Goal: Task Accomplishment & Management: Manage account settings

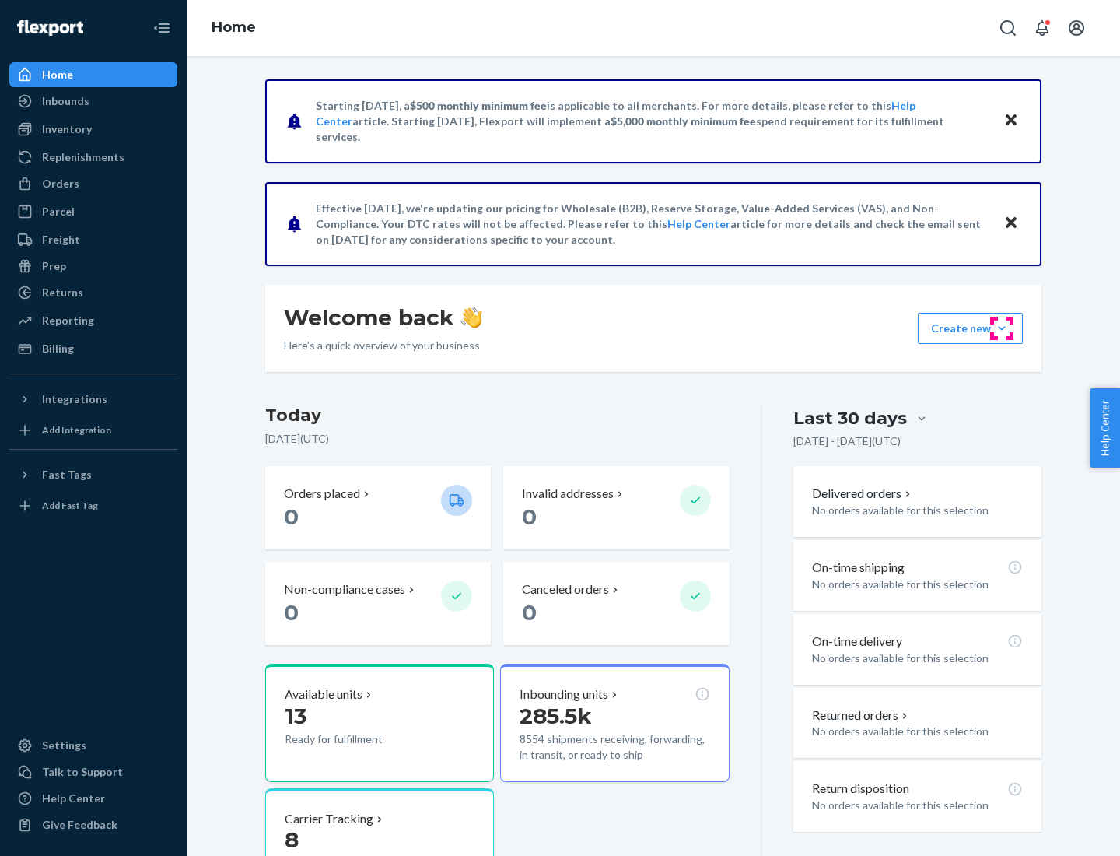
click at [1002, 328] on button "Create new Create new inbound Create new order Create new product" at bounding box center [970, 328] width 105 height 31
click at [93, 101] on div "Inbounds" at bounding box center [93, 101] width 165 height 22
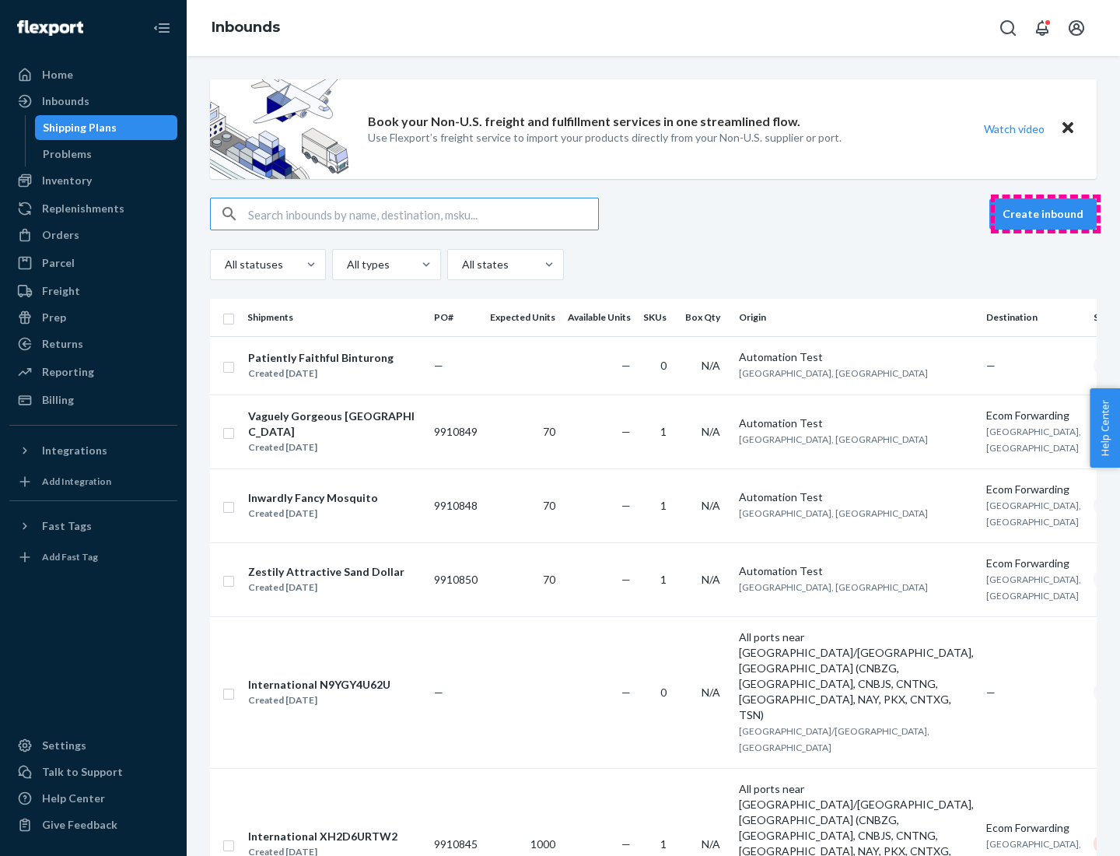
click at [1046, 214] on button "Create inbound" at bounding box center [1043, 213] width 107 height 31
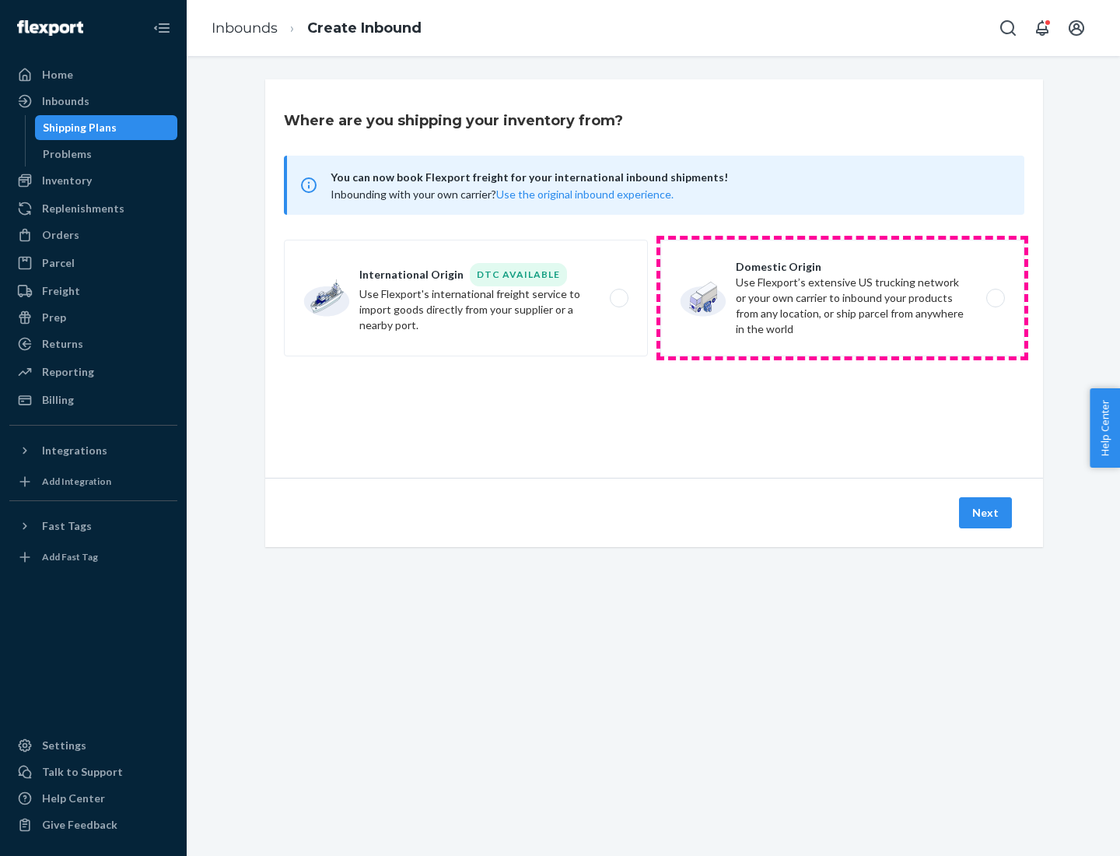
click at [843, 298] on label "Domestic Origin Use Flexport’s extensive US trucking network or your own carrie…" at bounding box center [843, 298] width 364 height 117
click at [995, 298] on input "Domestic Origin Use Flexport’s extensive US trucking network or your own carrie…" at bounding box center [1000, 298] width 10 height 10
radio input "true"
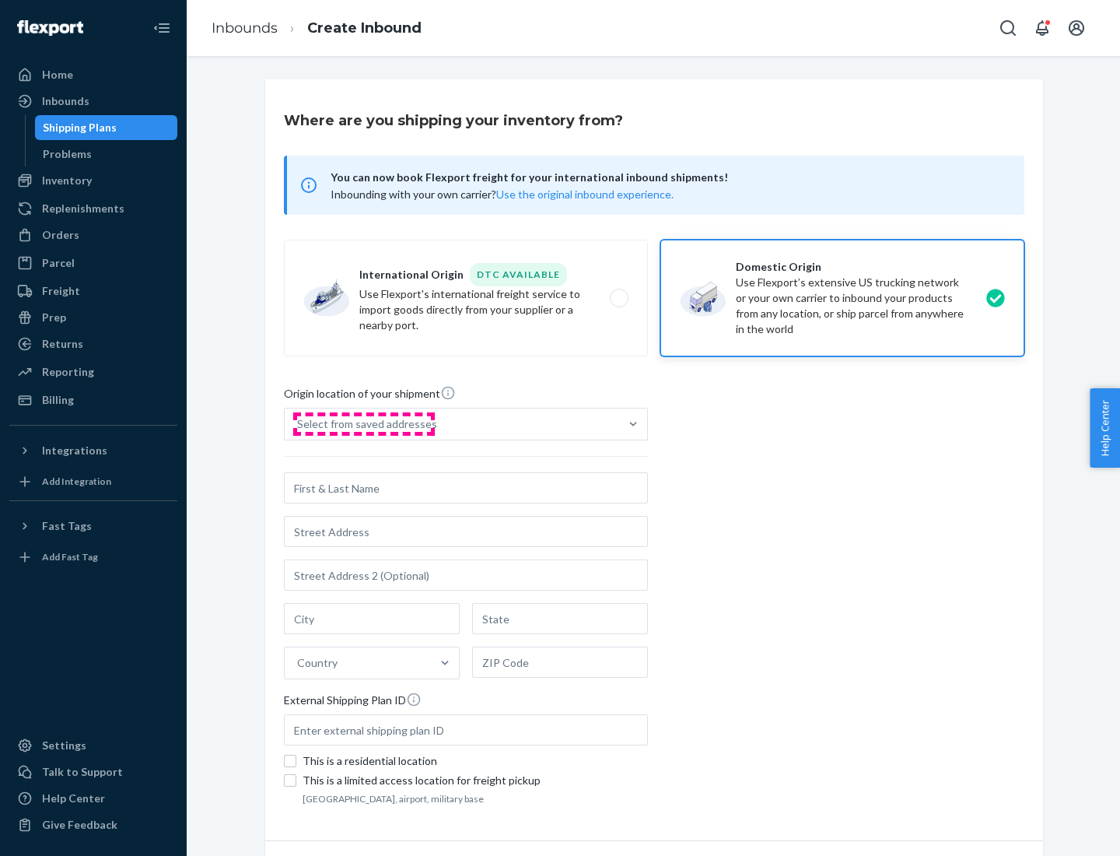
click at [363, 424] on div "Select from saved addresses" at bounding box center [367, 424] width 140 height 16
click at [299, 424] on input "Select from saved addresses" at bounding box center [298, 424] width 2 height 16
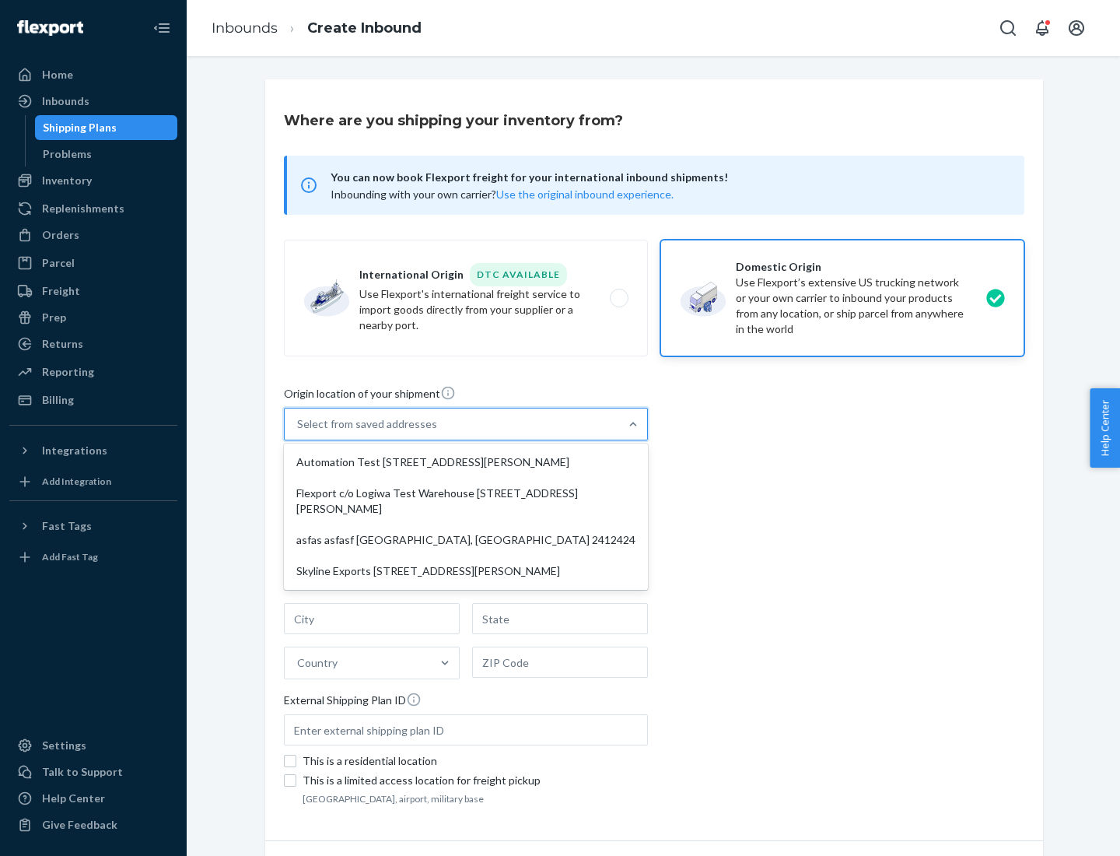
scroll to position [6, 0]
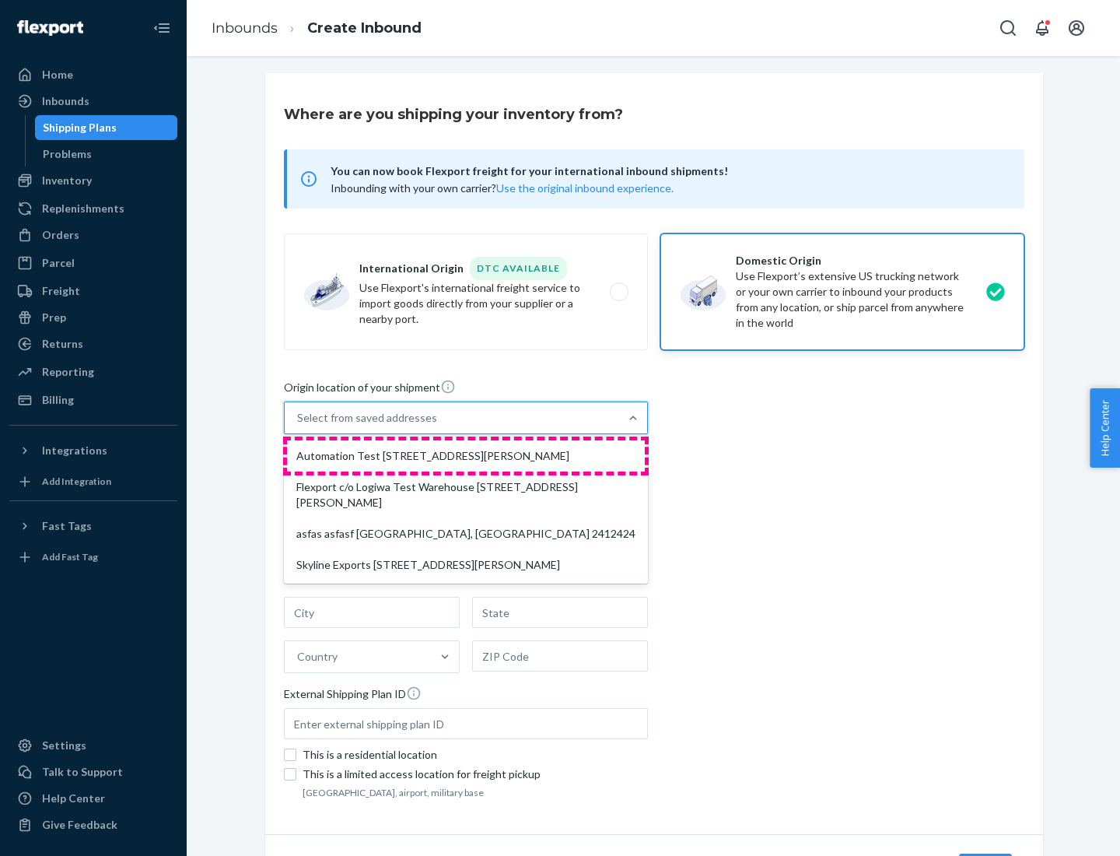
click at [466, 456] on div "Automation Test [STREET_ADDRESS][PERSON_NAME]" at bounding box center [466, 455] width 358 height 31
click at [299, 426] on input "option Automation Test [STREET_ADDRESS][PERSON_NAME] focused, 1 of 4. 4 results…" at bounding box center [298, 418] width 2 height 16
type input "Automation Test"
type input "9th Floor"
type input "[GEOGRAPHIC_DATA]"
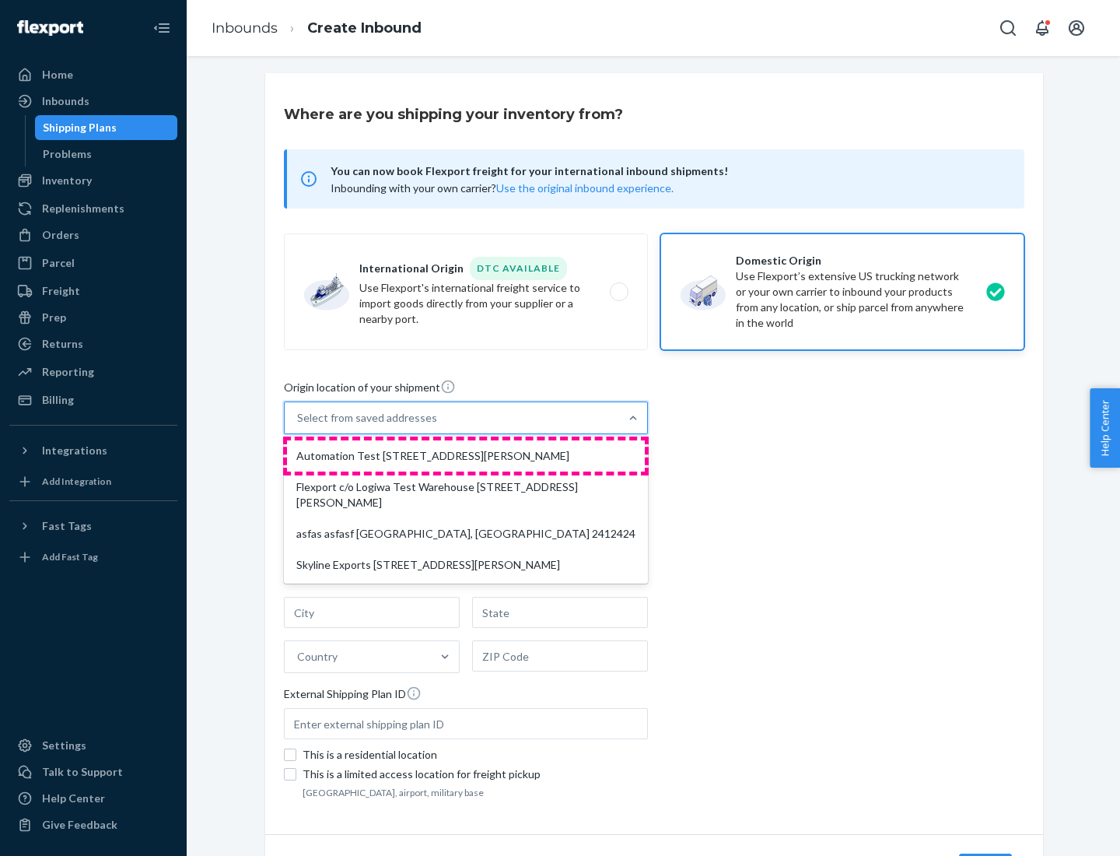
type input "CA"
type input "94104"
type input "[STREET_ADDRESS][PERSON_NAME]"
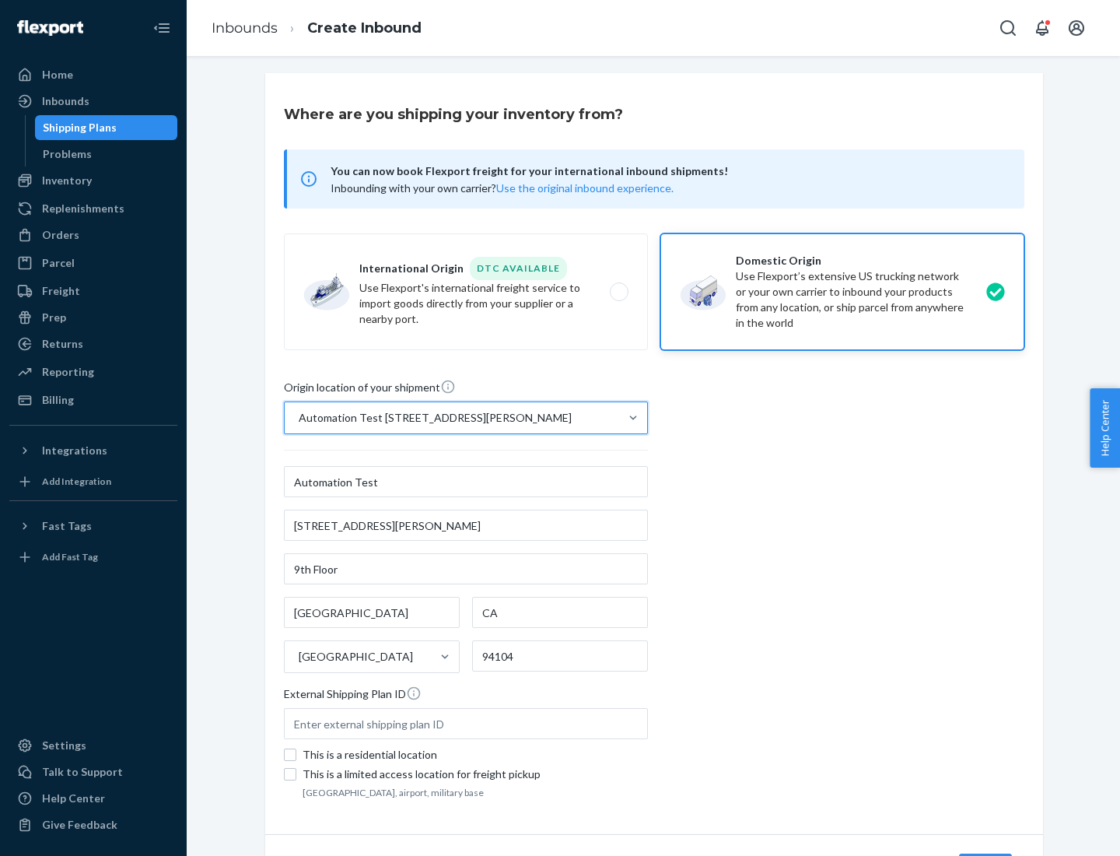
scroll to position [91, 0]
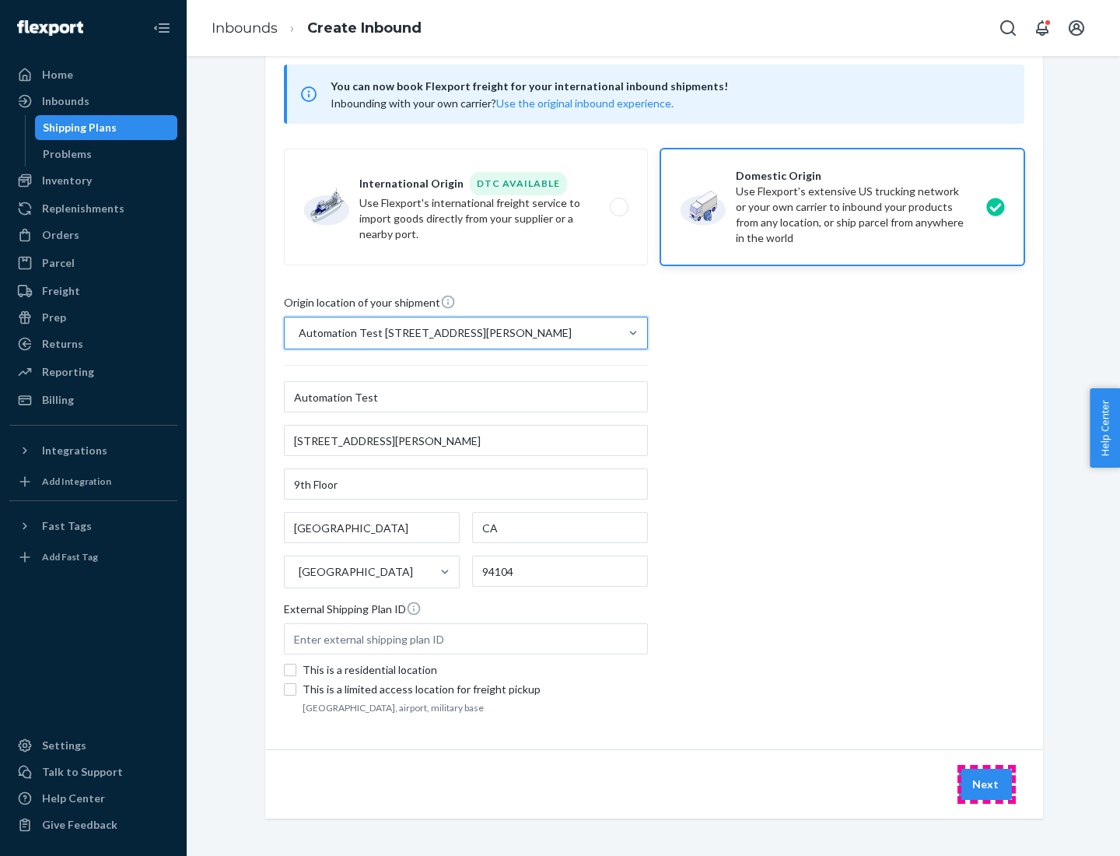
click at [987, 784] on button "Next" at bounding box center [985, 784] width 53 height 31
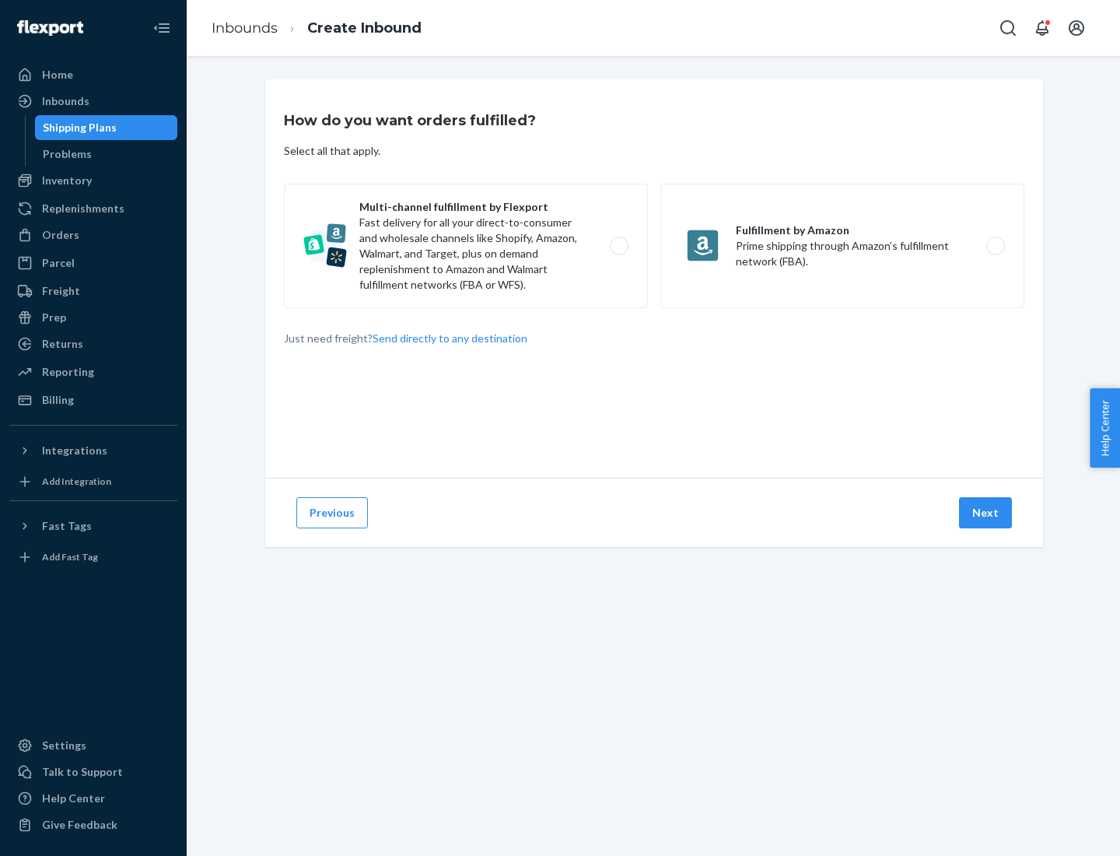
click at [466, 246] on label "Multi-channel fulfillment by Flexport Fast delivery for all your direct-to-cons…" at bounding box center [466, 246] width 364 height 124
click at [619, 246] on input "Multi-channel fulfillment by Flexport Fast delivery for all your direct-to-cons…" at bounding box center [624, 246] width 10 height 10
radio input "true"
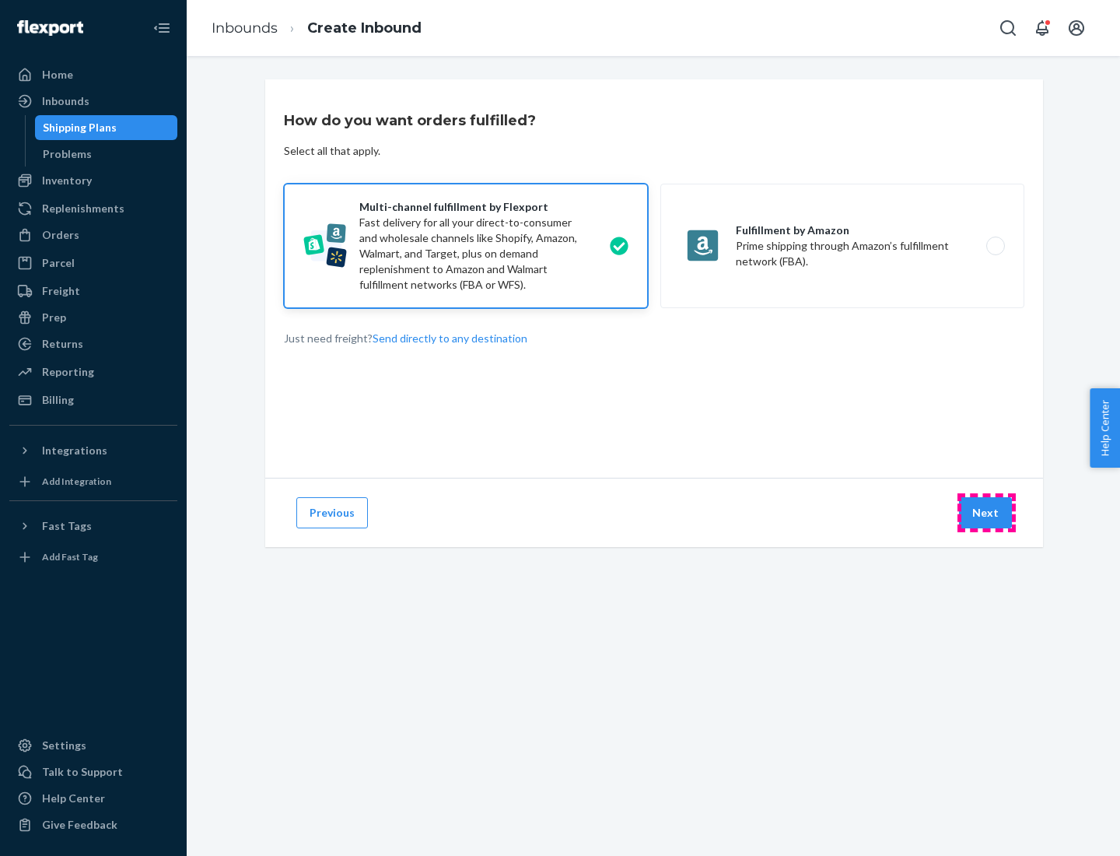
click at [987, 513] on button "Next" at bounding box center [985, 512] width 53 height 31
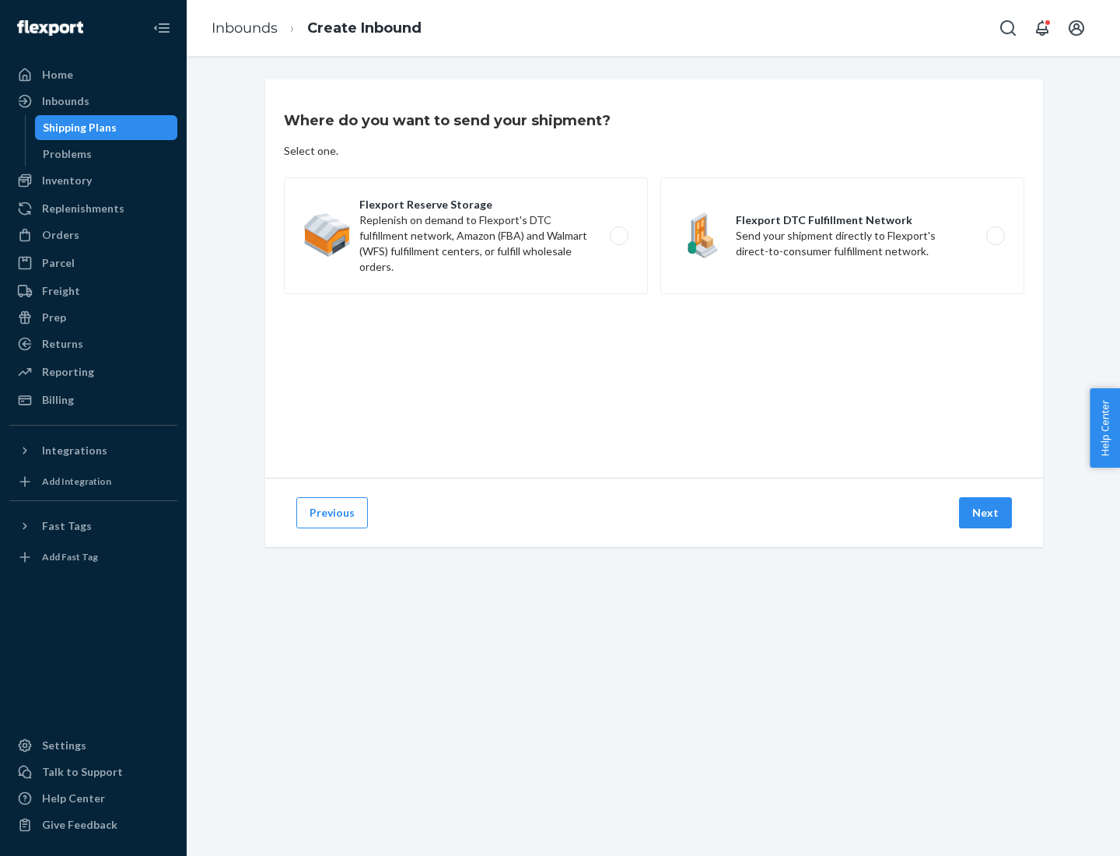
click at [843, 236] on label "Flexport DTC Fulfillment Network Send your shipment directly to Flexport's dire…" at bounding box center [843, 235] width 364 height 117
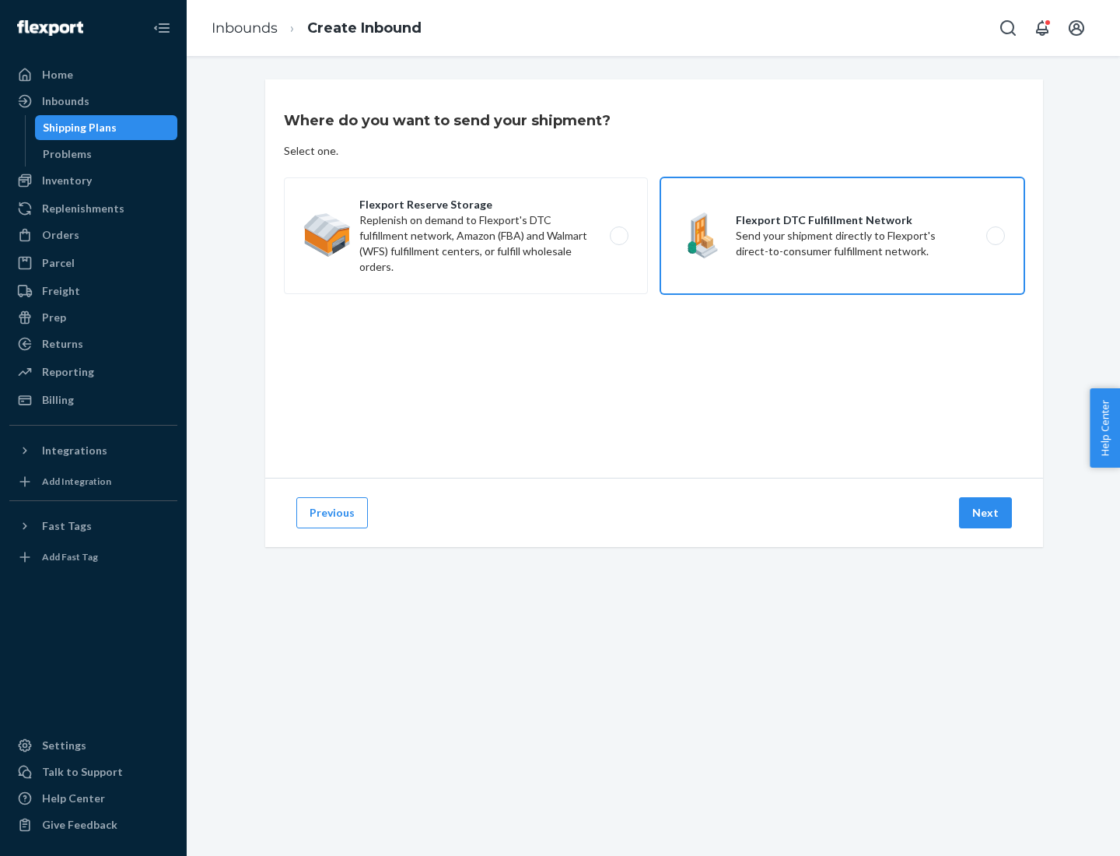
click at [995, 236] on input "Flexport DTC Fulfillment Network Send your shipment directly to Flexport's dire…" at bounding box center [1000, 236] width 10 height 10
radio input "true"
click at [987, 513] on button "Next" at bounding box center [985, 512] width 53 height 31
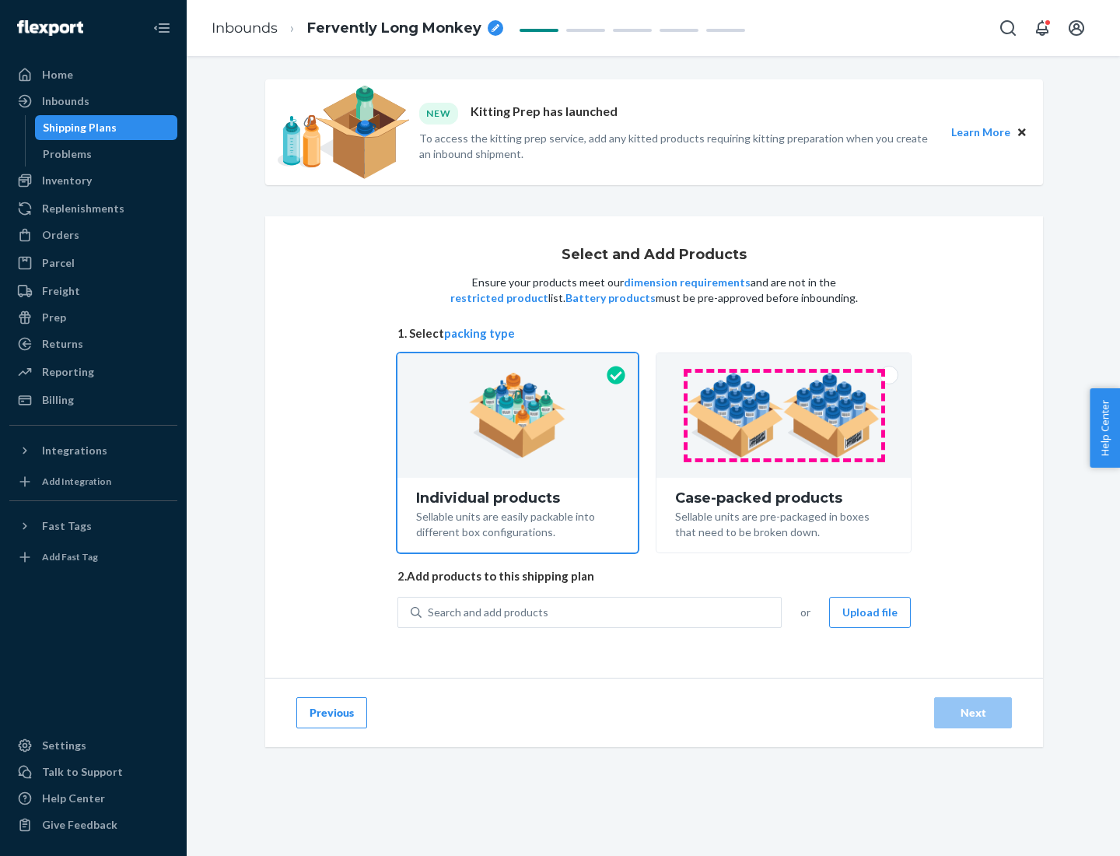
click at [784, 415] on img at bounding box center [784, 416] width 194 height 86
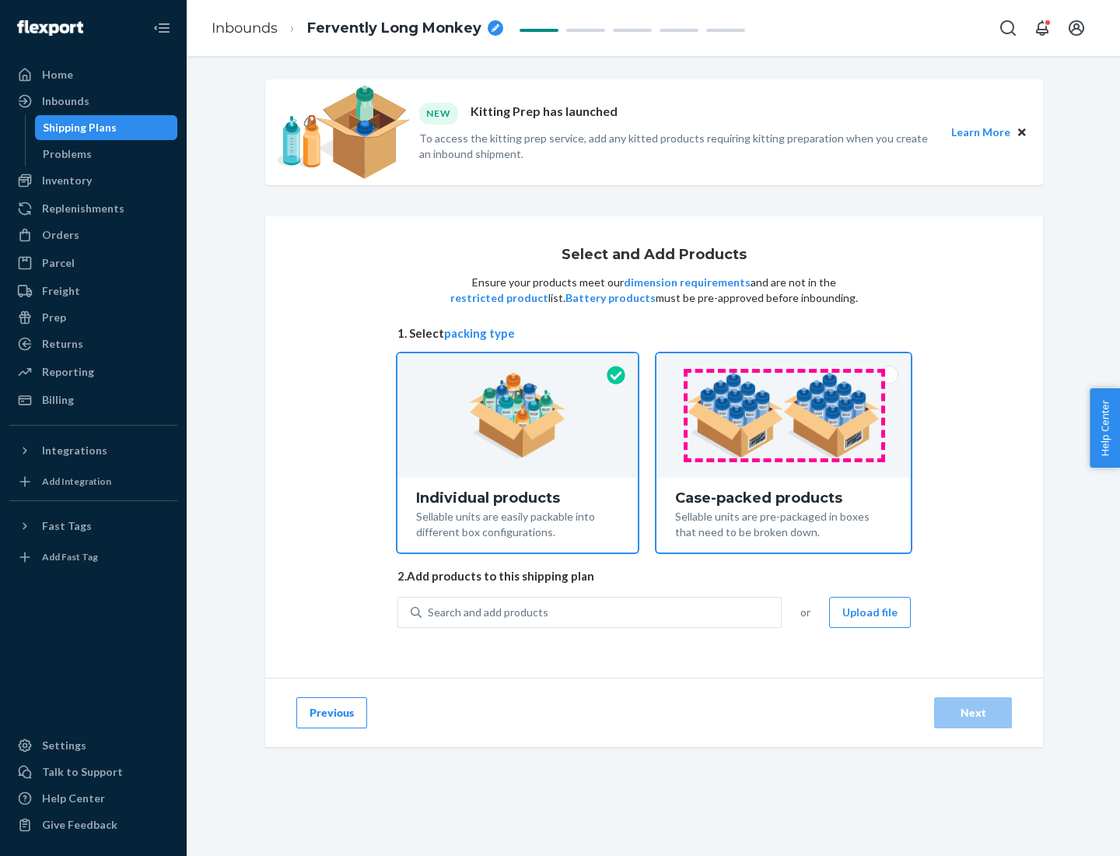
click at [784, 363] on input "Case-packed products Sellable units are pre-packaged in boxes that need to be b…" at bounding box center [784, 358] width 10 height 10
radio input "true"
radio input "false"
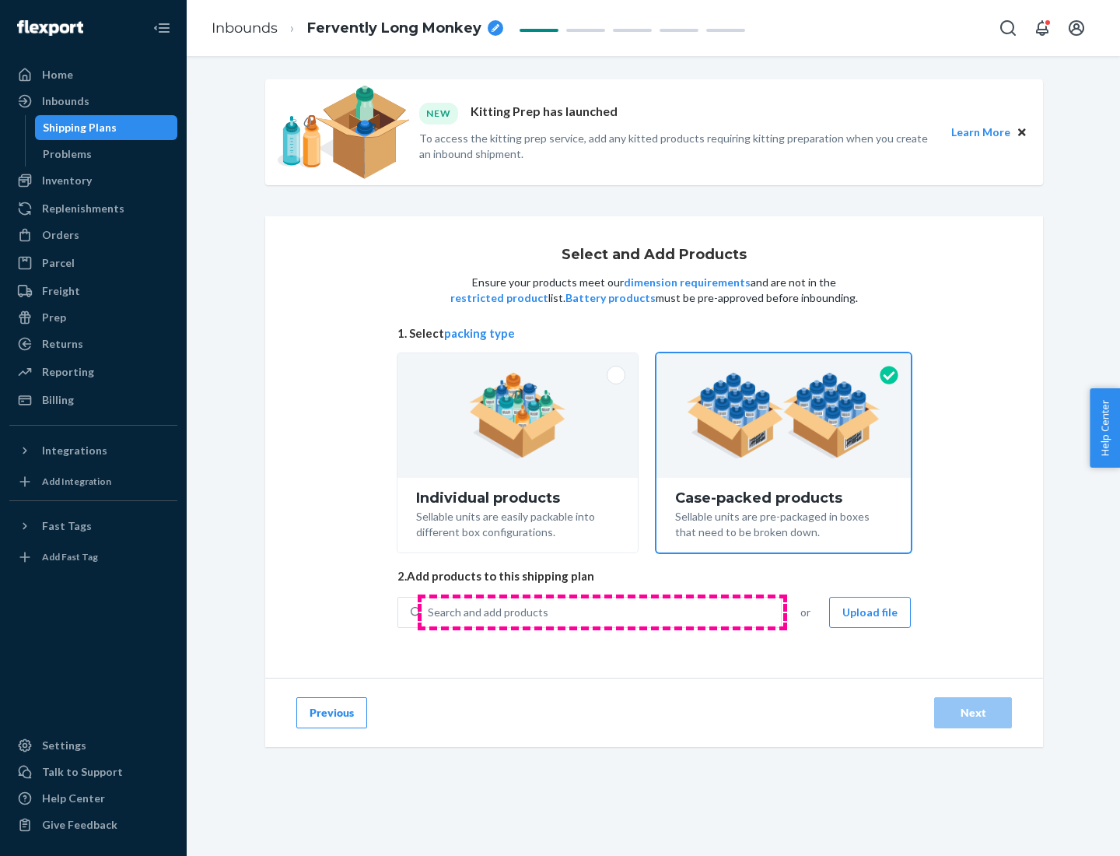
click at [602, 612] on div "Search and add products" at bounding box center [601, 612] width 359 height 28
click at [429, 612] on input "Search and add products" at bounding box center [429, 613] width 2 height 16
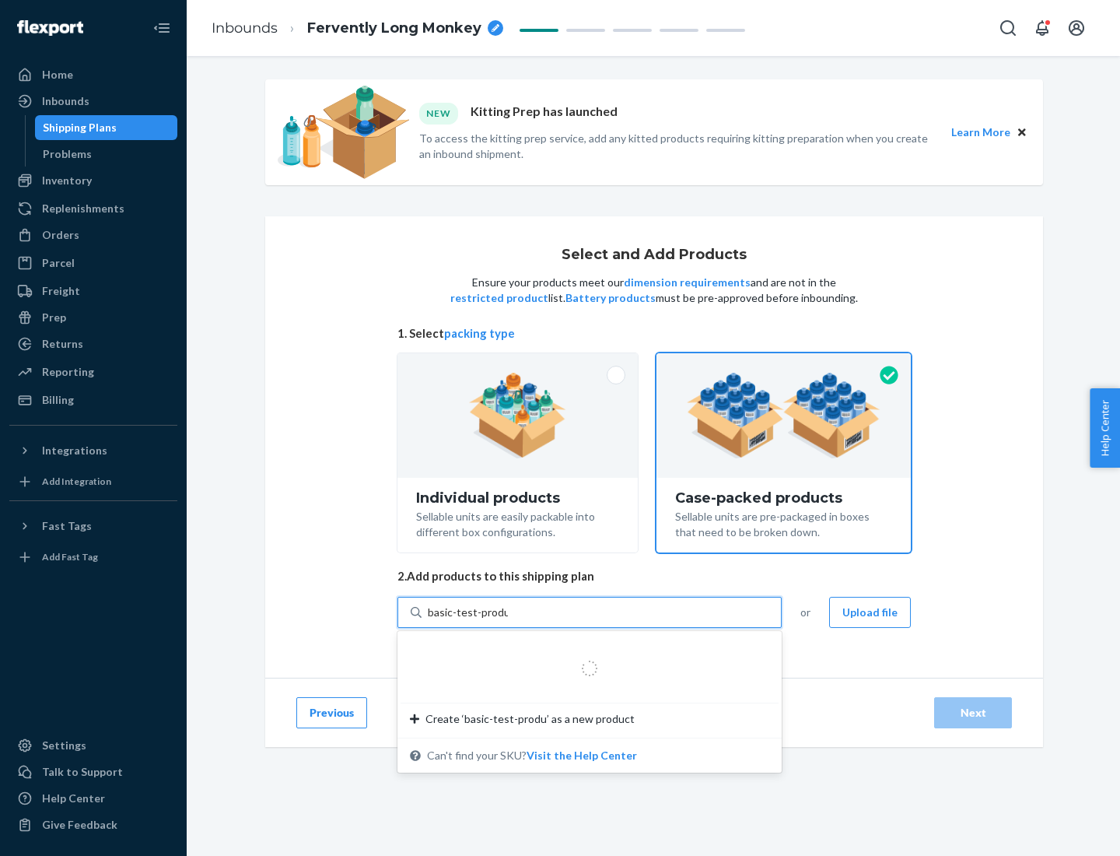
type input "basic-test-product-1"
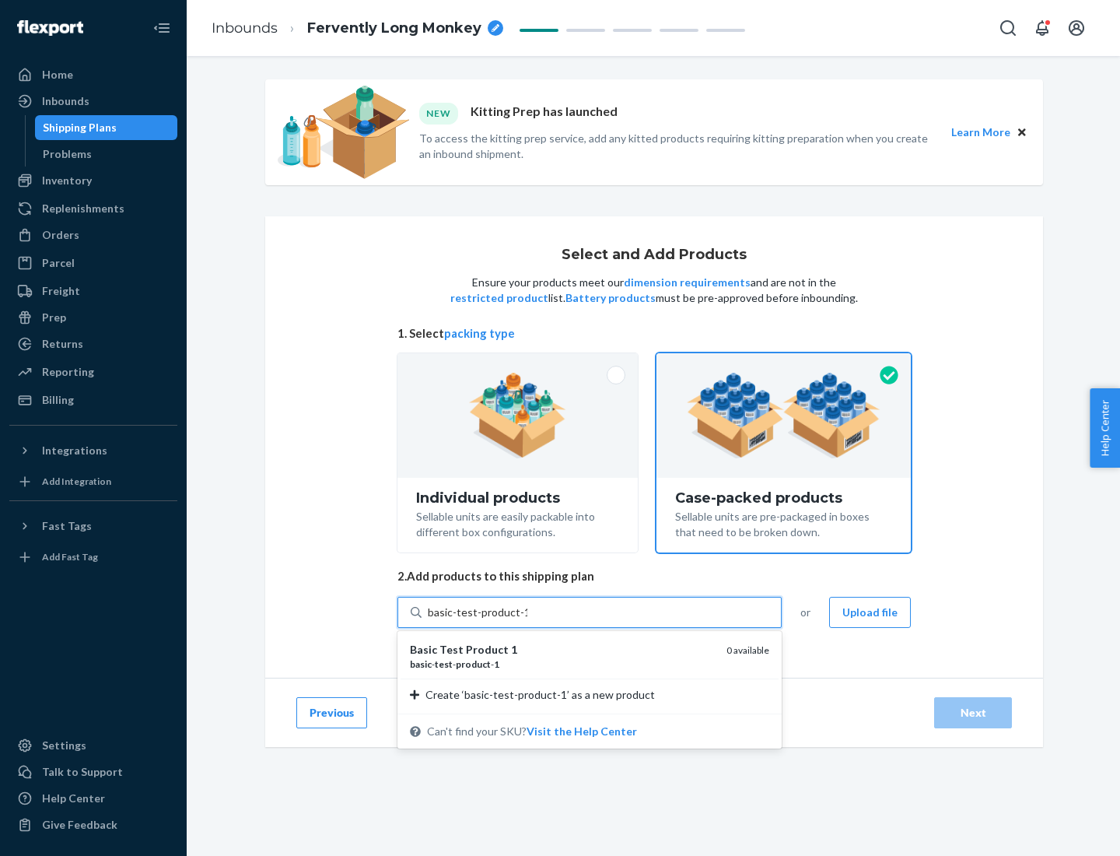
click at [563, 664] on div "basic - test - product - 1" at bounding box center [562, 663] width 304 height 13
click at [528, 620] on input "basic-test-product-1" at bounding box center [478, 613] width 100 height 16
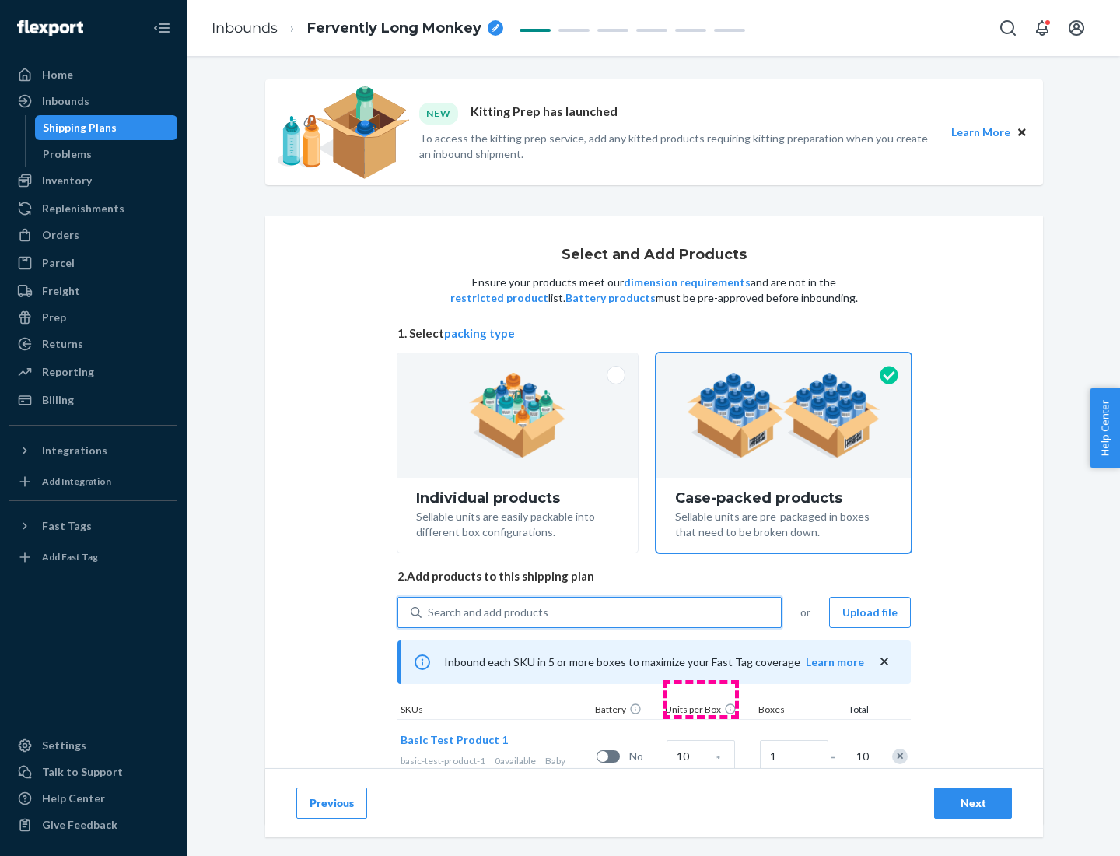
scroll to position [56, 0]
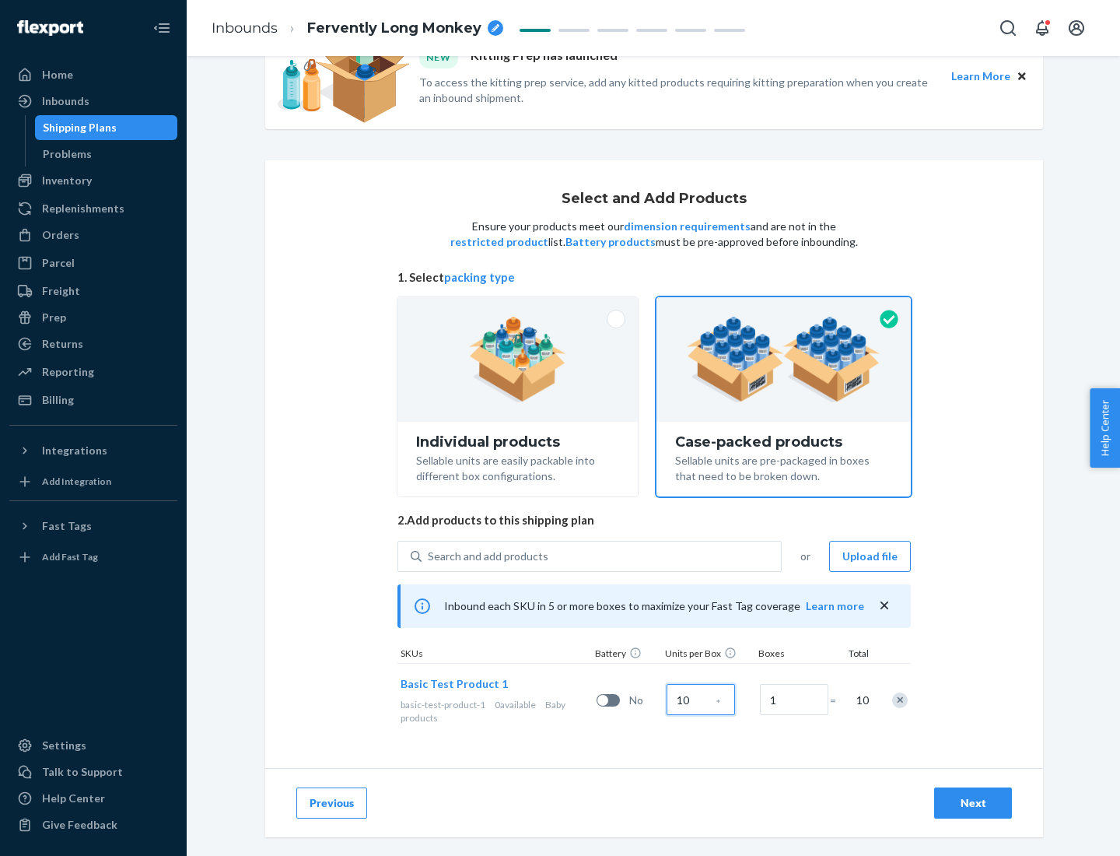
type input "10"
type input "7"
click at [973, 803] on div "Next" at bounding box center [973, 803] width 51 height 16
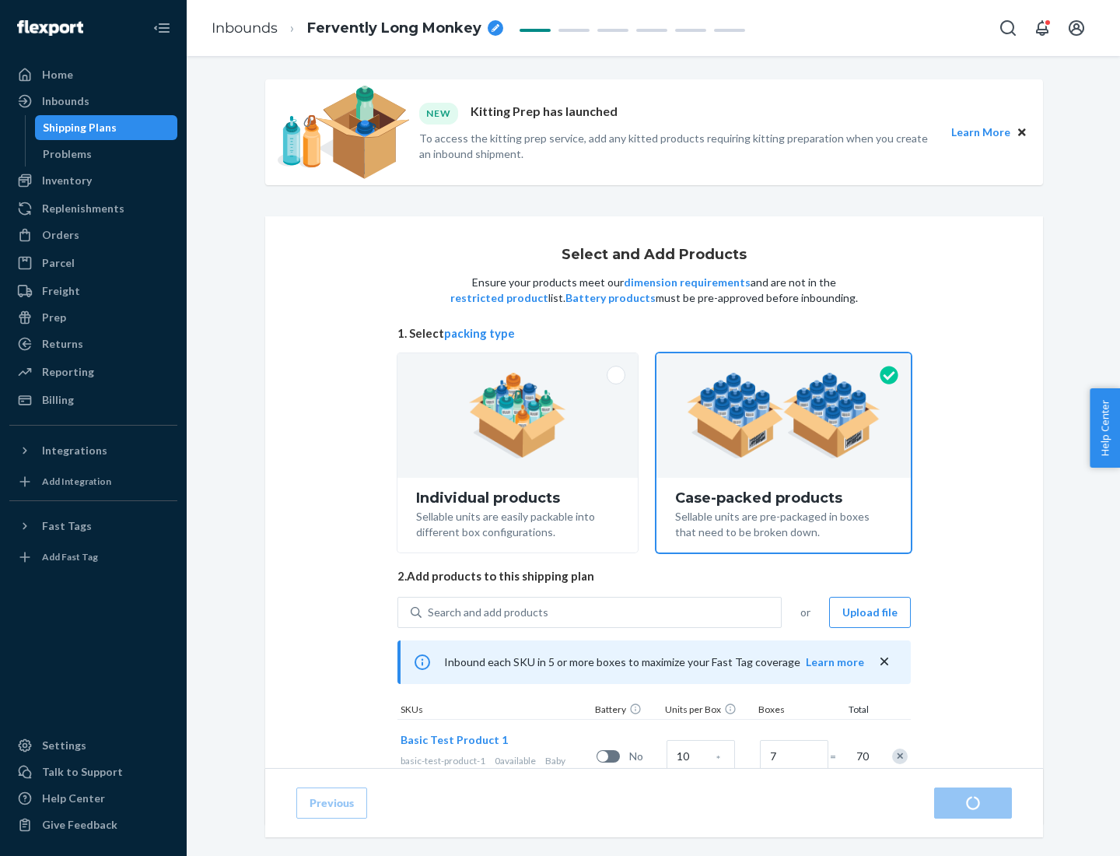
radio input "true"
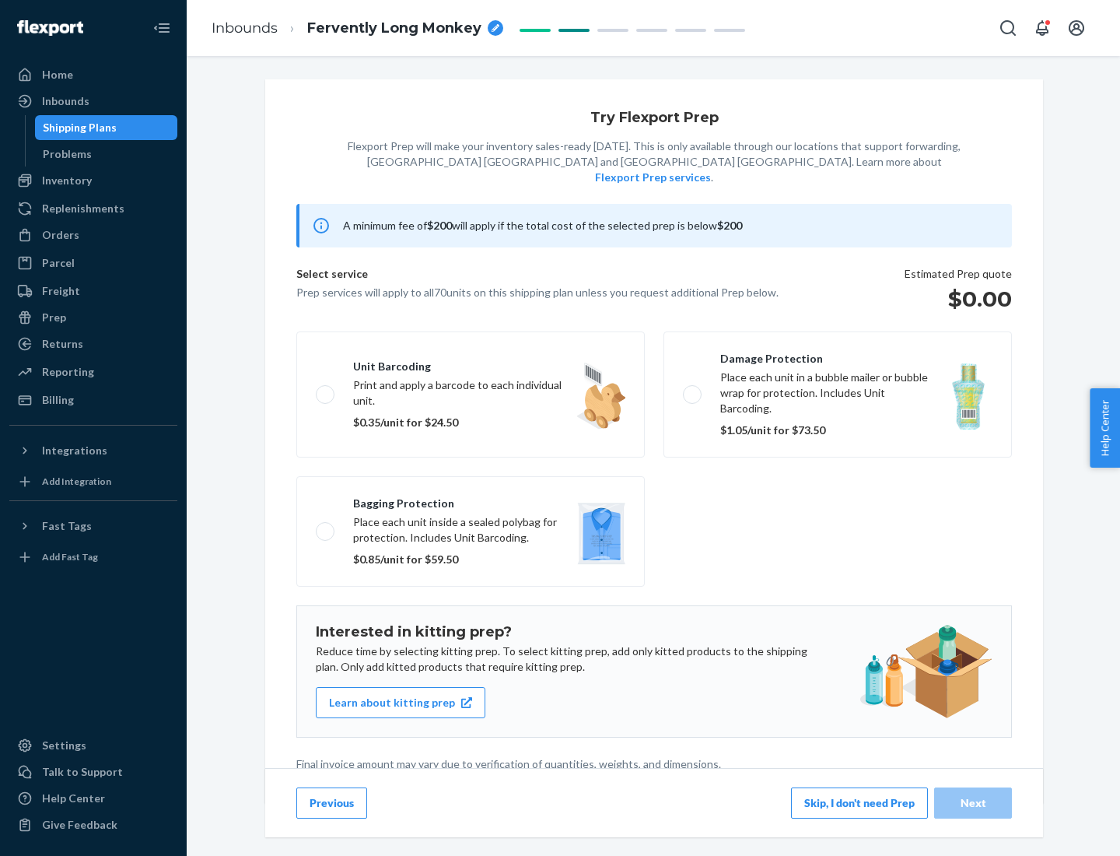
scroll to position [4, 0]
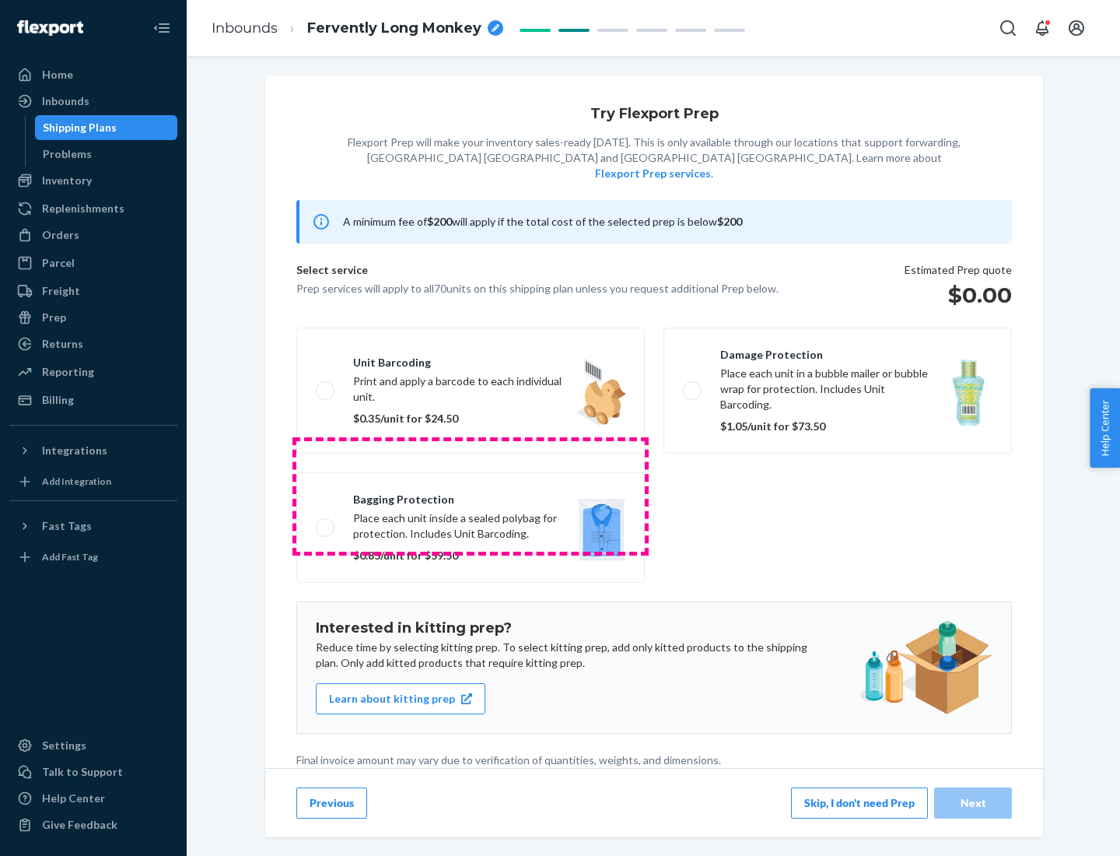
click at [471, 496] on label "Bagging protection Place each unit inside a sealed polybag for protection. Incl…" at bounding box center [470, 527] width 349 height 110
click at [326, 522] on input "Bagging protection Place each unit inside a sealed polybag for protection. Incl…" at bounding box center [321, 527] width 10 height 10
checkbox input "true"
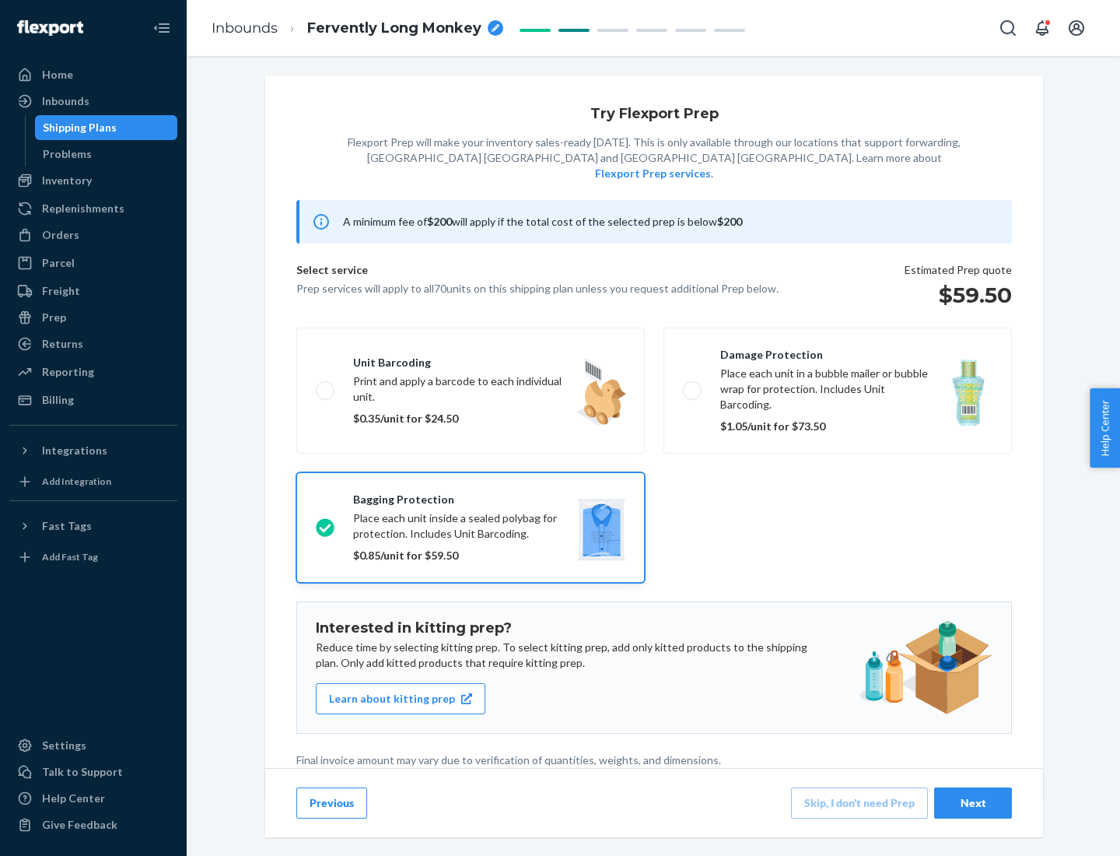
click at [973, 802] on div "Next" at bounding box center [973, 803] width 51 height 16
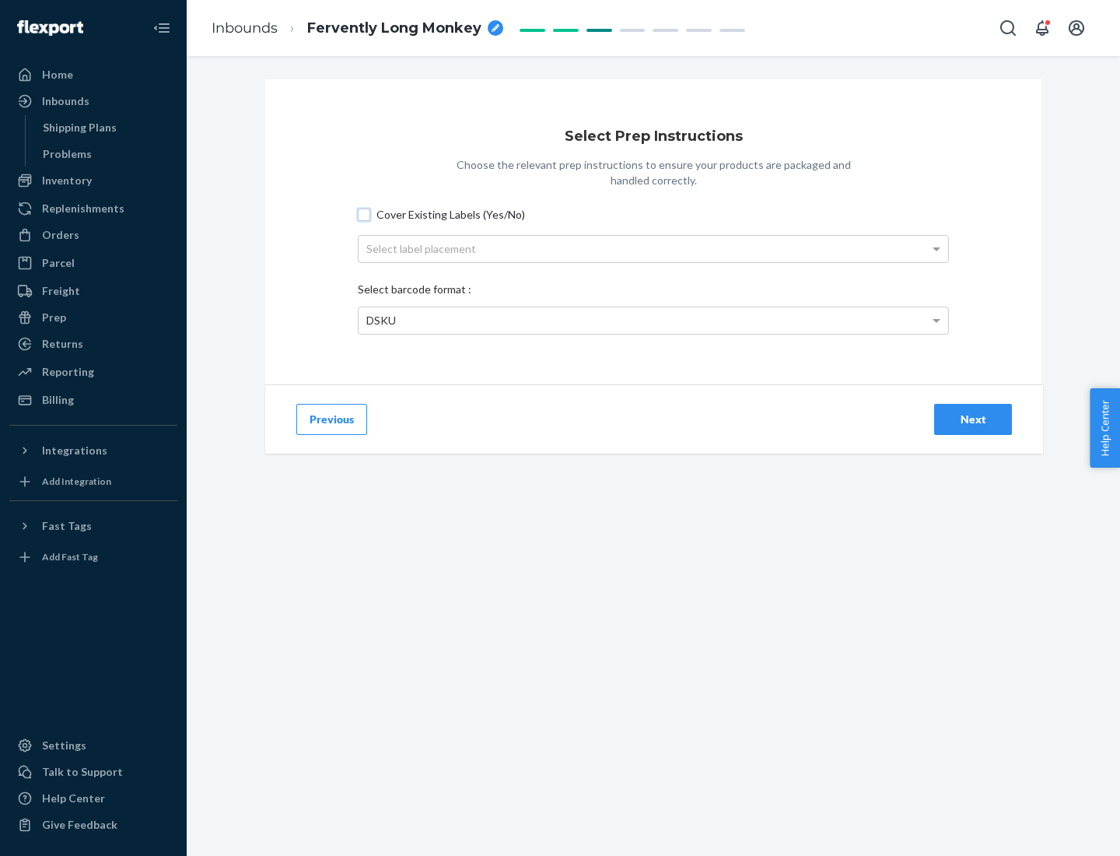
click at [364, 214] on input "Cover Existing Labels (Yes/No)" at bounding box center [364, 215] width 12 height 12
checkbox input "true"
click at [654, 248] on div "Select label placement" at bounding box center [654, 249] width 590 height 26
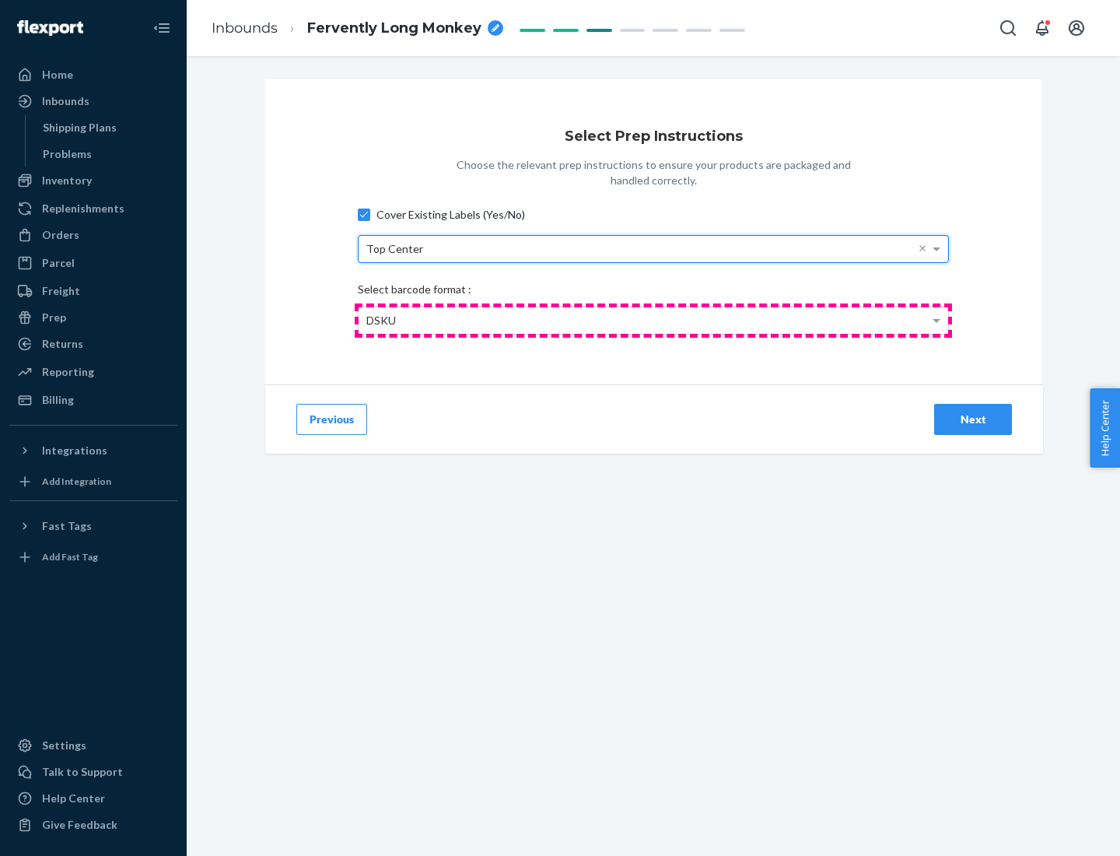
click at [654, 320] on div "DSKU" at bounding box center [654, 320] width 590 height 26
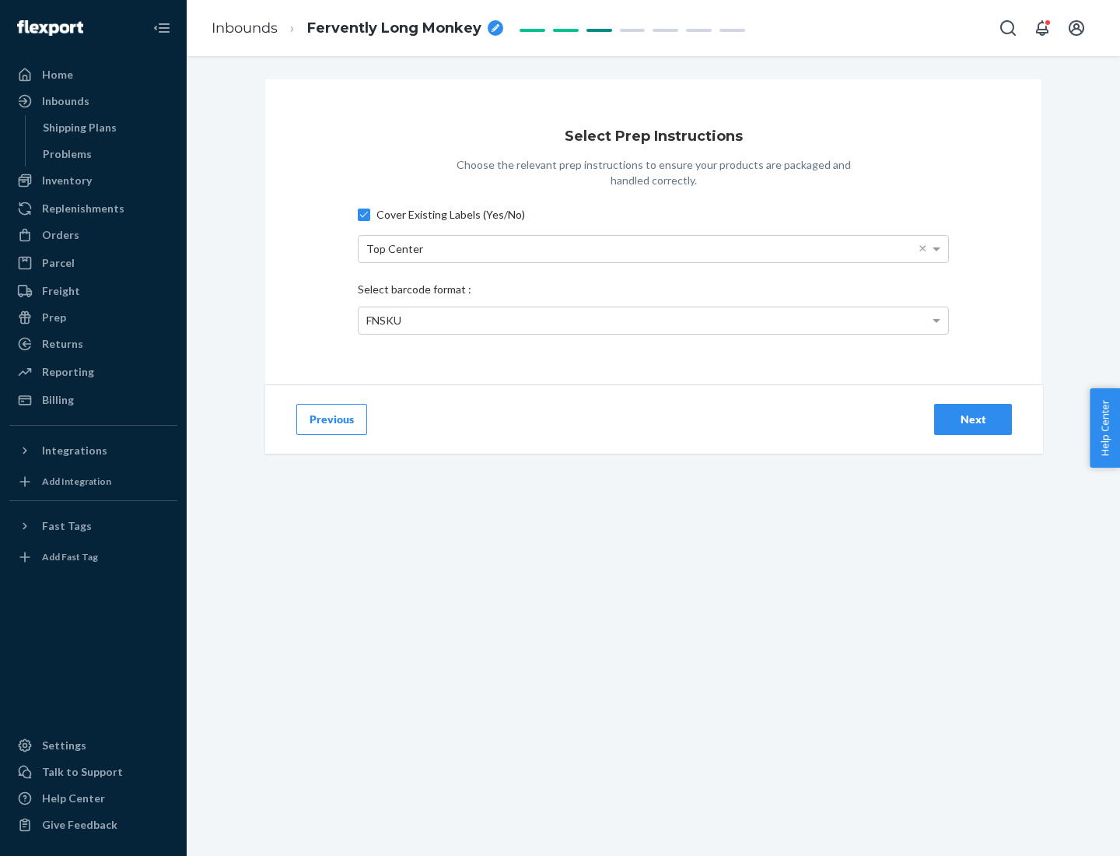
click at [973, 419] on div "Next" at bounding box center [973, 420] width 51 height 16
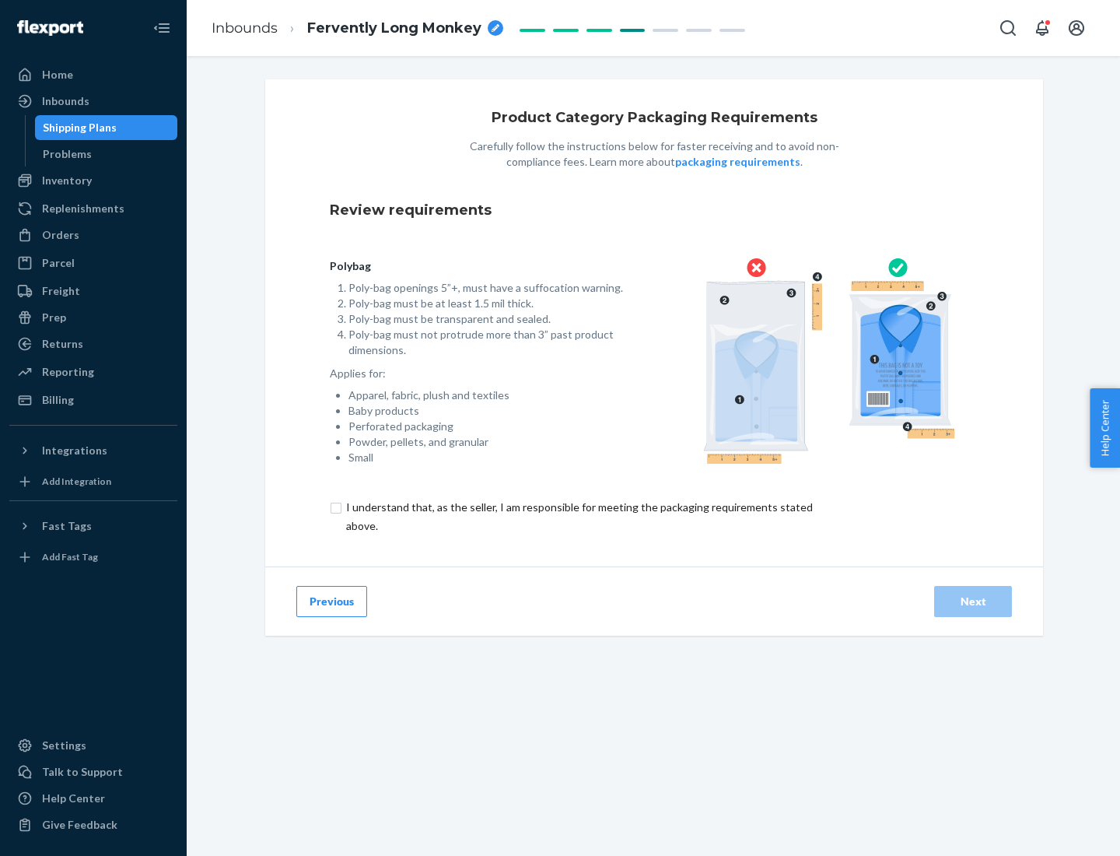
click at [578, 516] on input "checkbox" at bounding box center [588, 516] width 517 height 37
checkbox input "true"
click at [973, 601] on div "Next" at bounding box center [973, 602] width 51 height 16
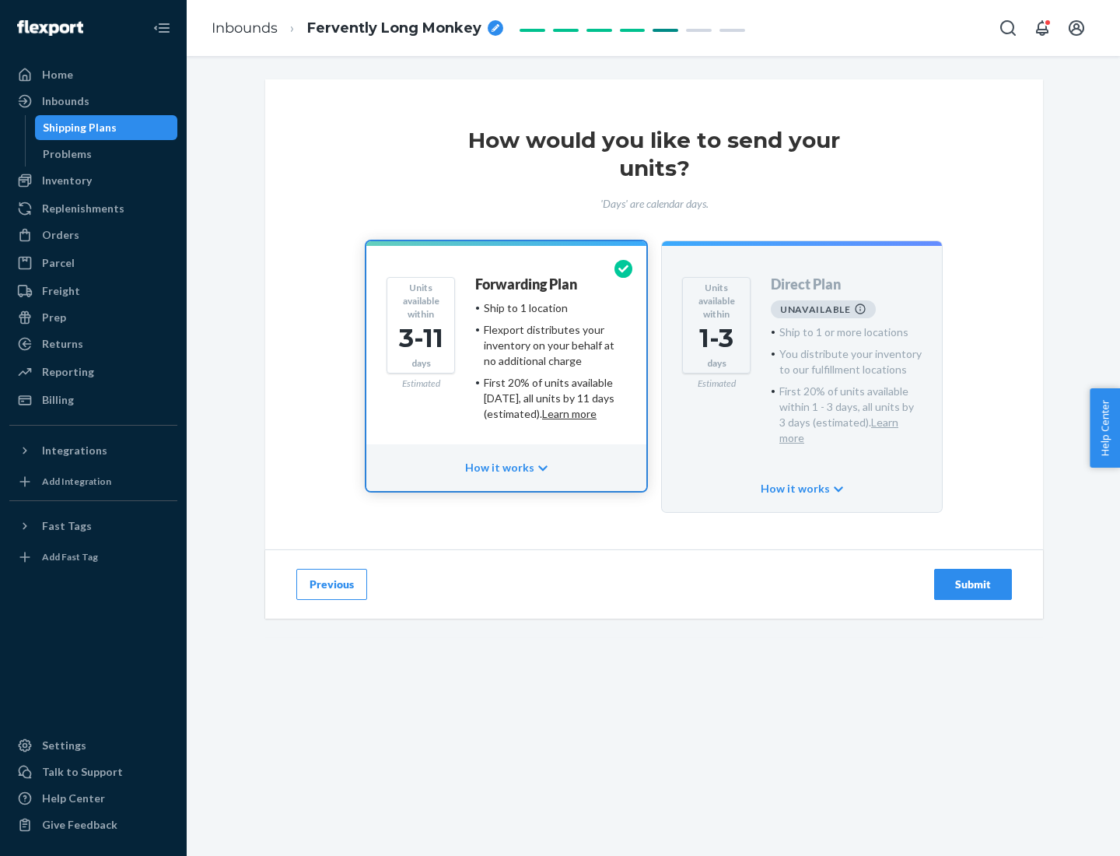
click at [528, 284] on h4 "Forwarding Plan" at bounding box center [526, 285] width 102 height 16
click at [973, 577] on div "Submit" at bounding box center [973, 585] width 51 height 16
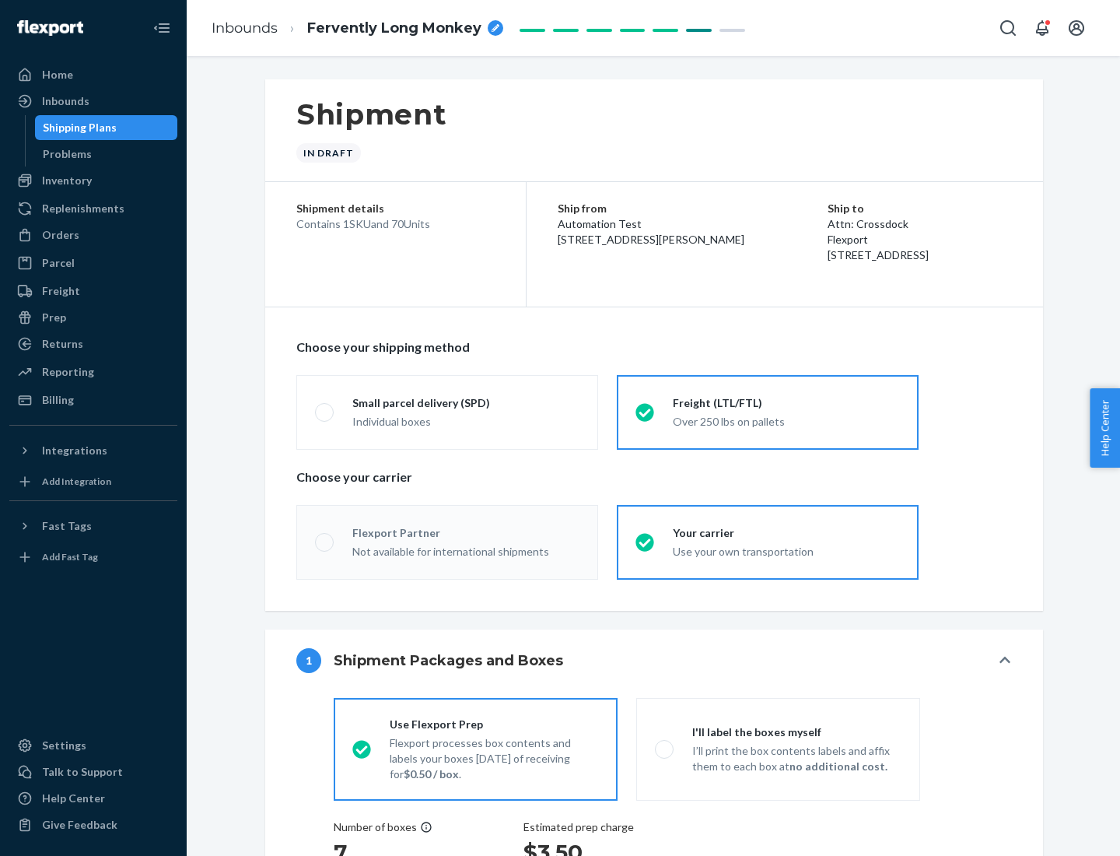
radio input "true"
radio input "false"
radio input "true"
radio input "false"
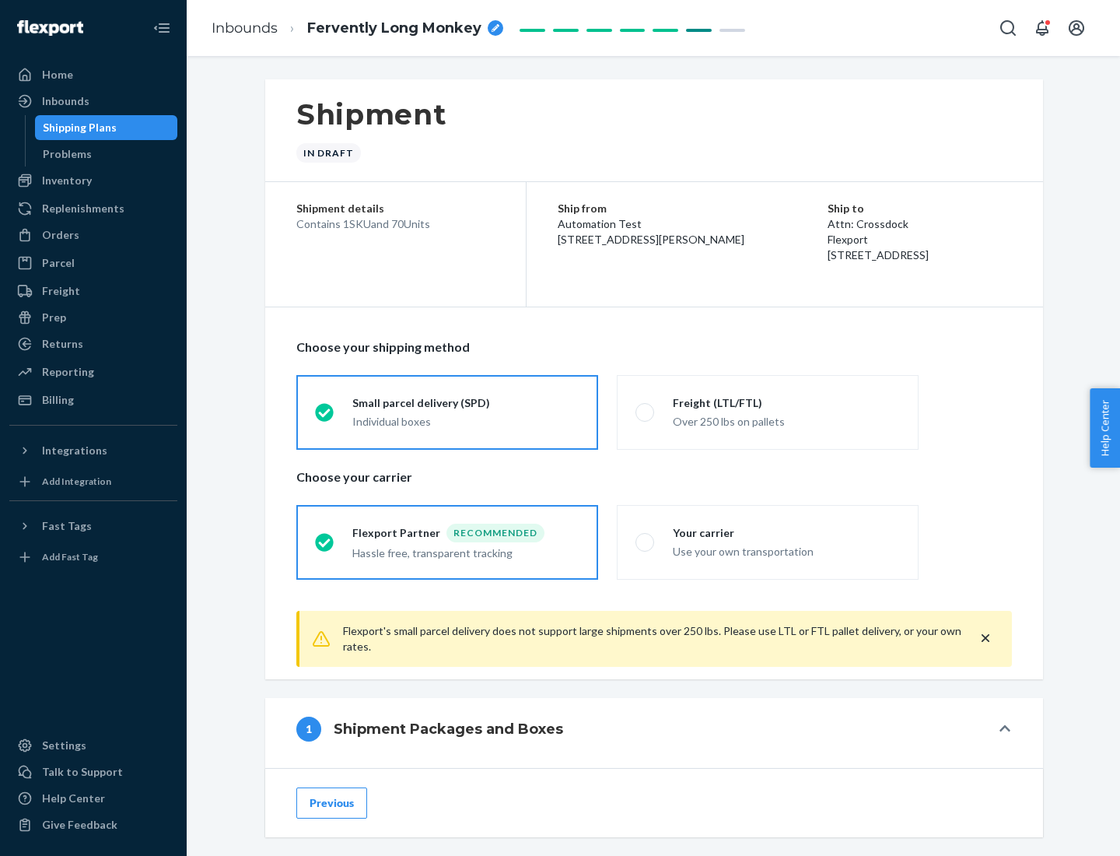
click at [768, 412] on div "Over 250 lbs on pallets" at bounding box center [786, 420] width 227 height 19
click at [646, 412] on input "Freight (LTL/FTL) Over 250 lbs on pallets" at bounding box center [641, 412] width 10 height 10
radio input "true"
radio input "false"
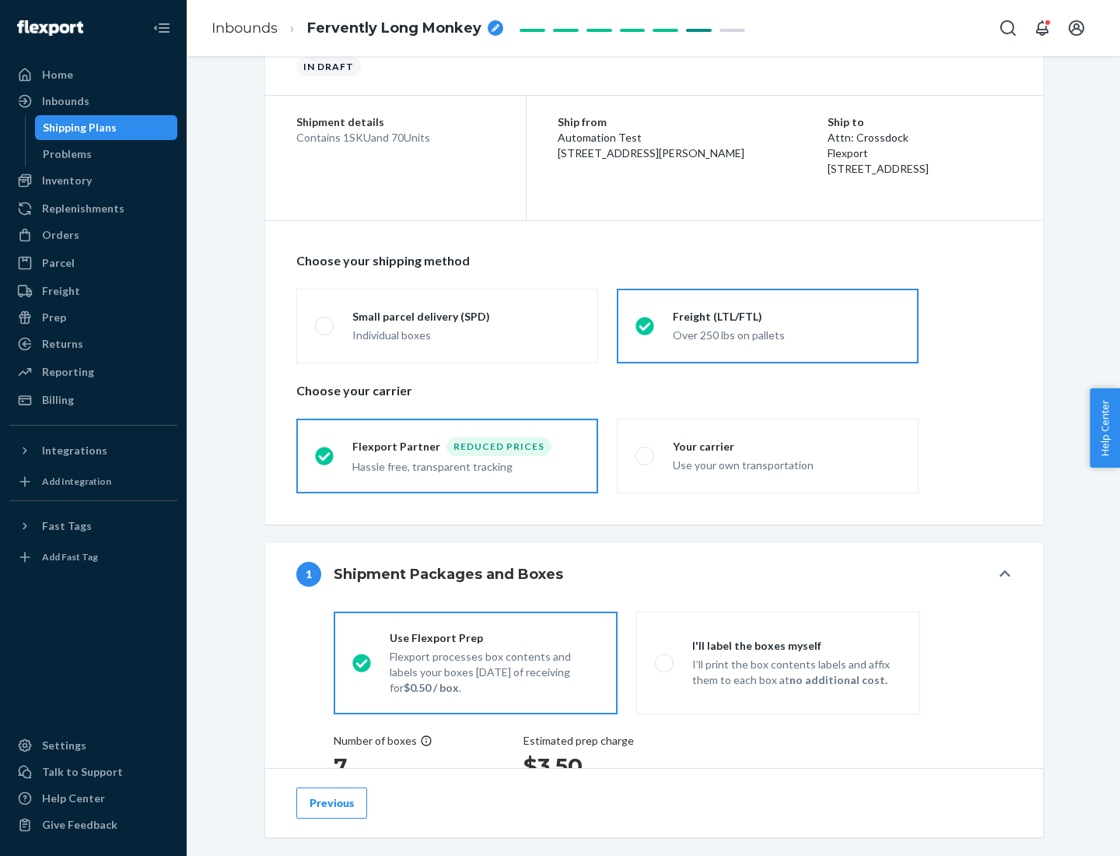
click at [768, 455] on div "Use your own transportation" at bounding box center [786, 463] width 227 height 19
click at [646, 455] on input "Your carrier Use your own transportation" at bounding box center [641, 456] width 10 height 10
radio input "true"
radio input "false"
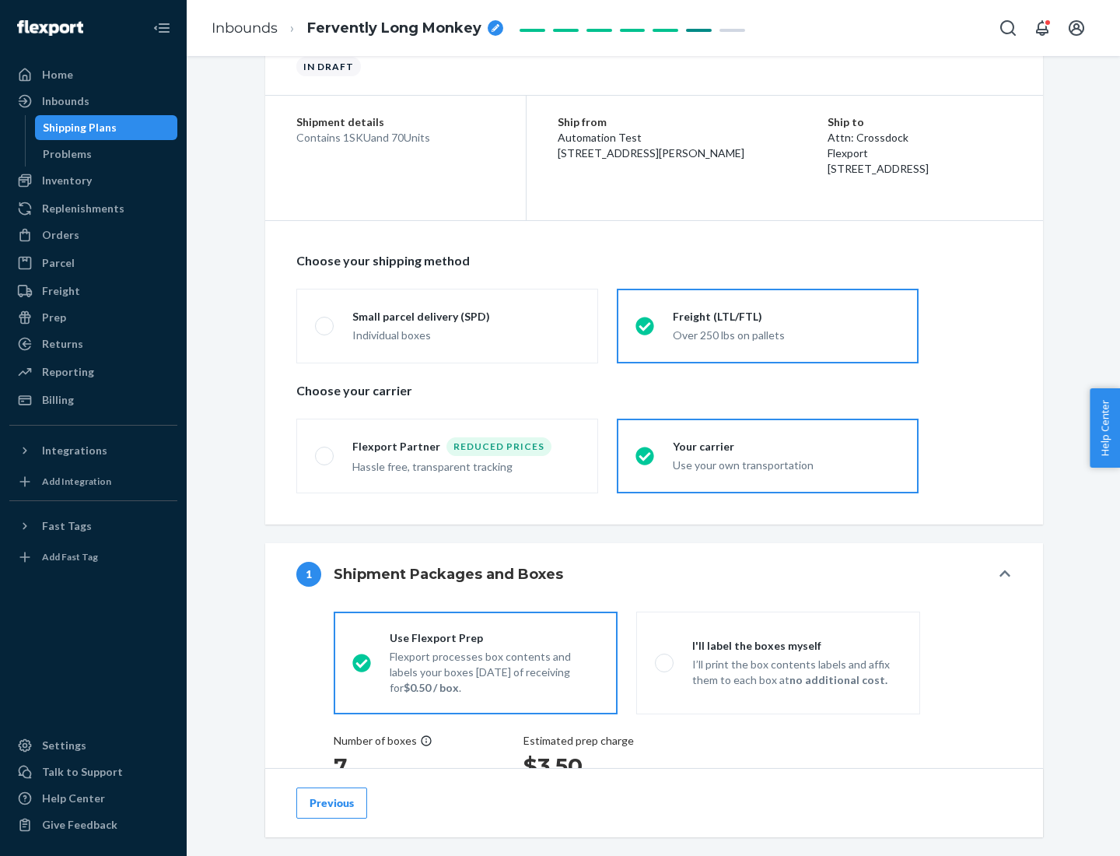
scroll to position [293, 0]
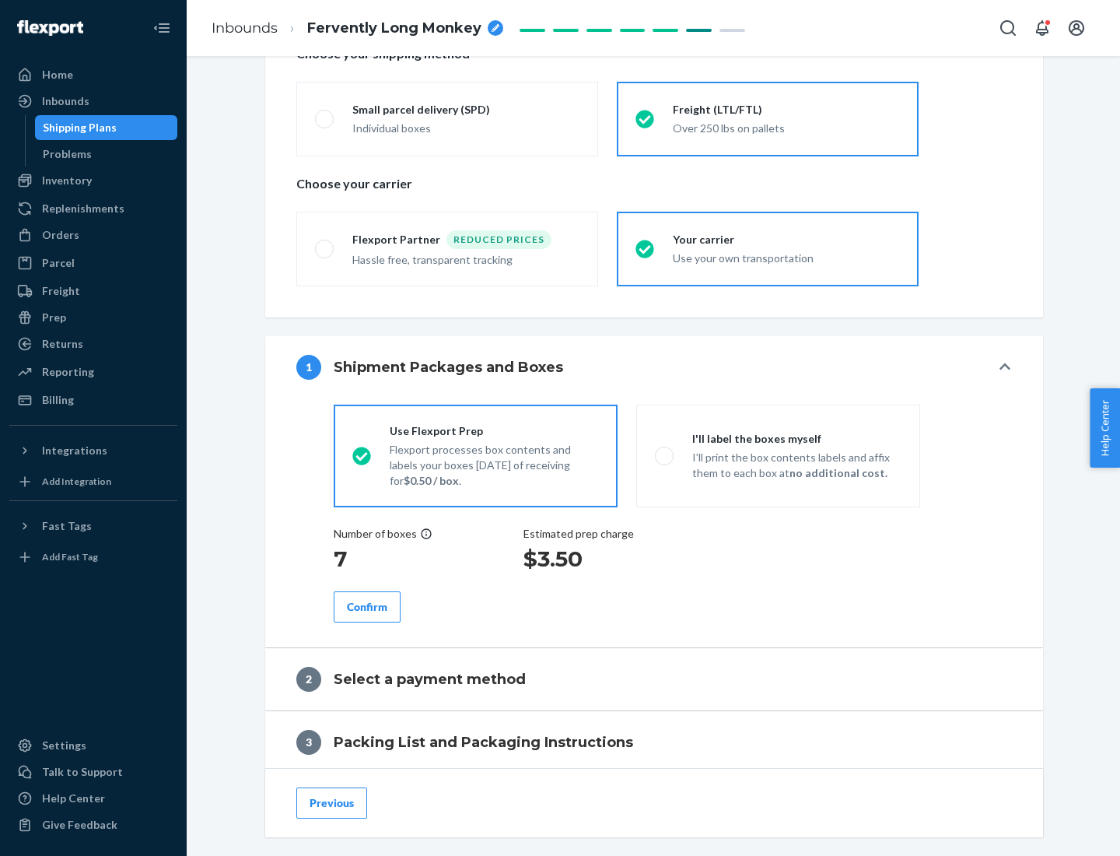
click at [778, 455] on p "I’ll print the box contents labels and affix them to each box at no additional …" at bounding box center [796, 465] width 209 height 31
click at [665, 455] on input "I'll label the boxes myself I’ll print the box contents labels and affix them t…" at bounding box center [660, 456] width 10 height 10
radio input "true"
radio input "false"
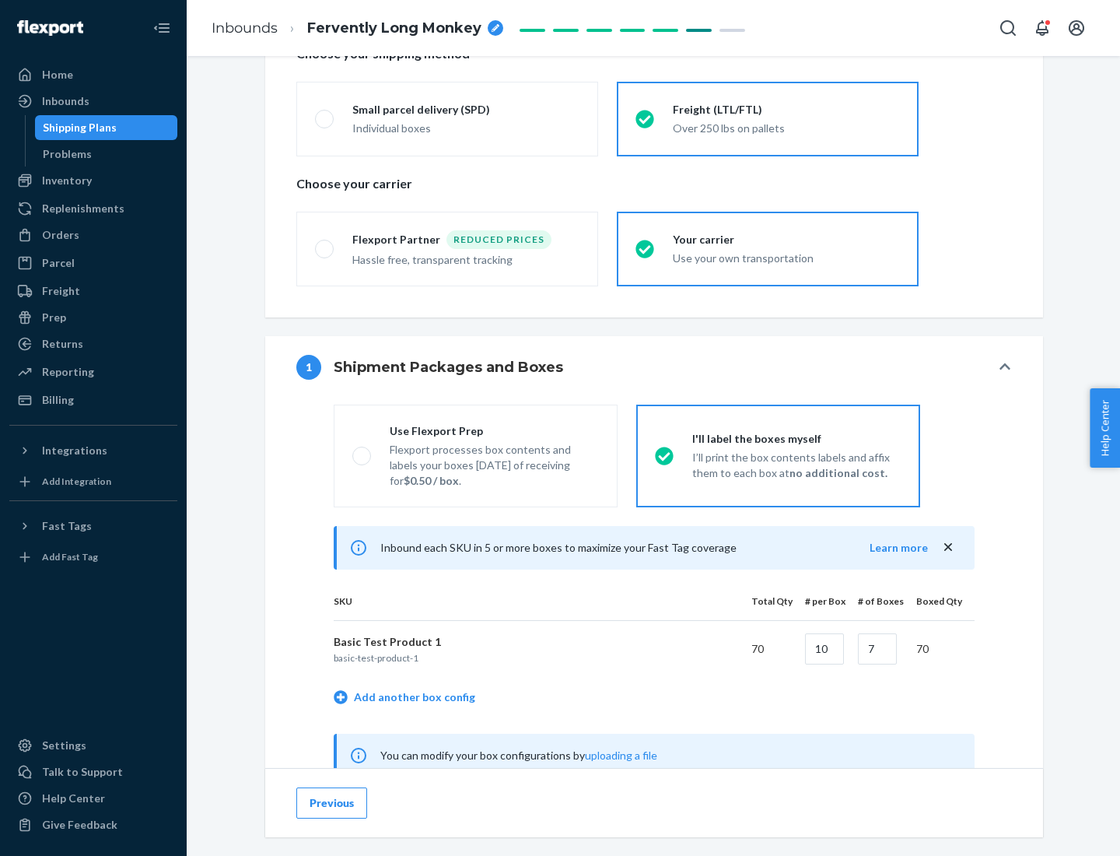
scroll to position [486, 0]
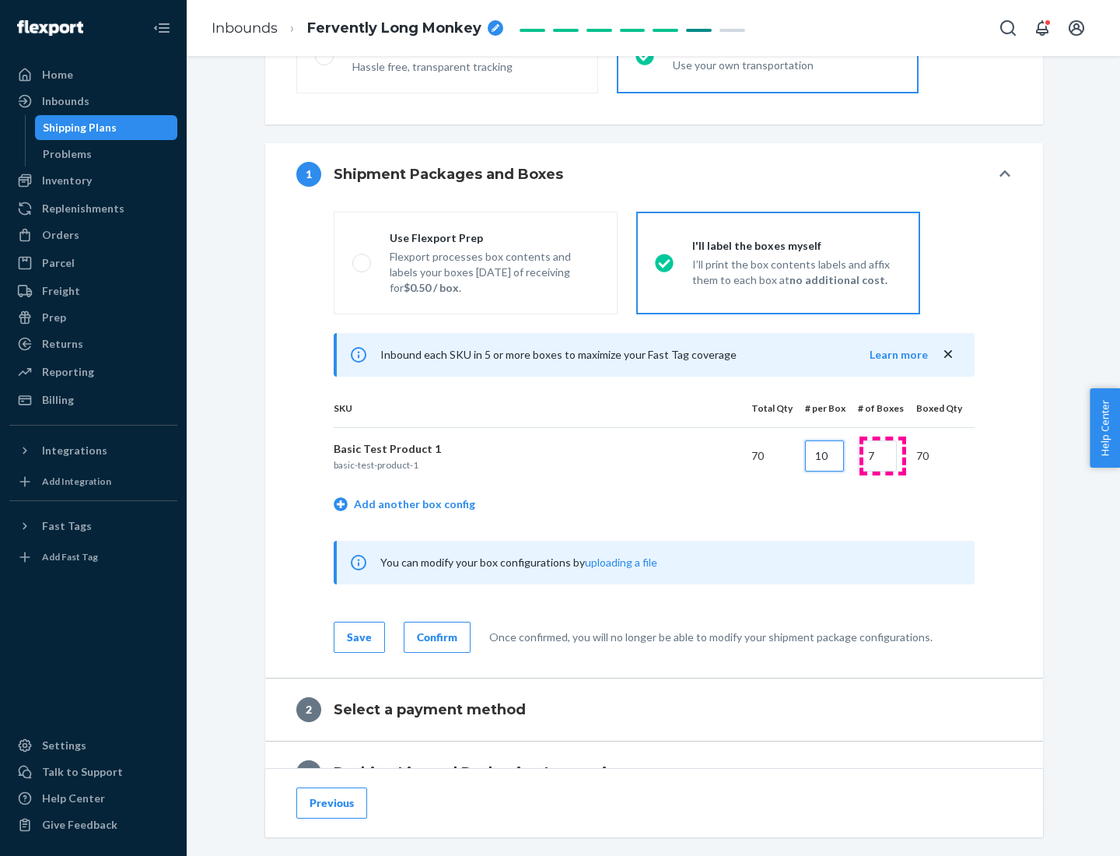
type input "10"
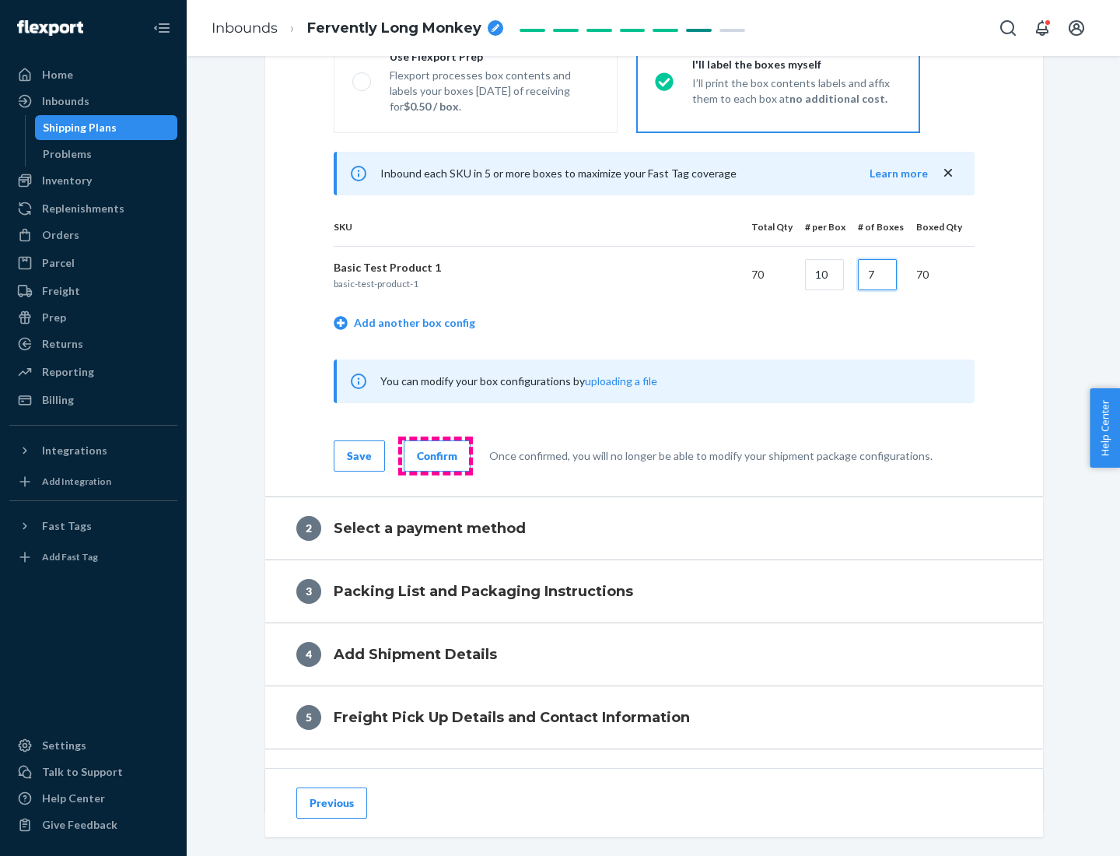
type input "7"
click at [435, 455] on div "Confirm" at bounding box center [437, 456] width 40 height 16
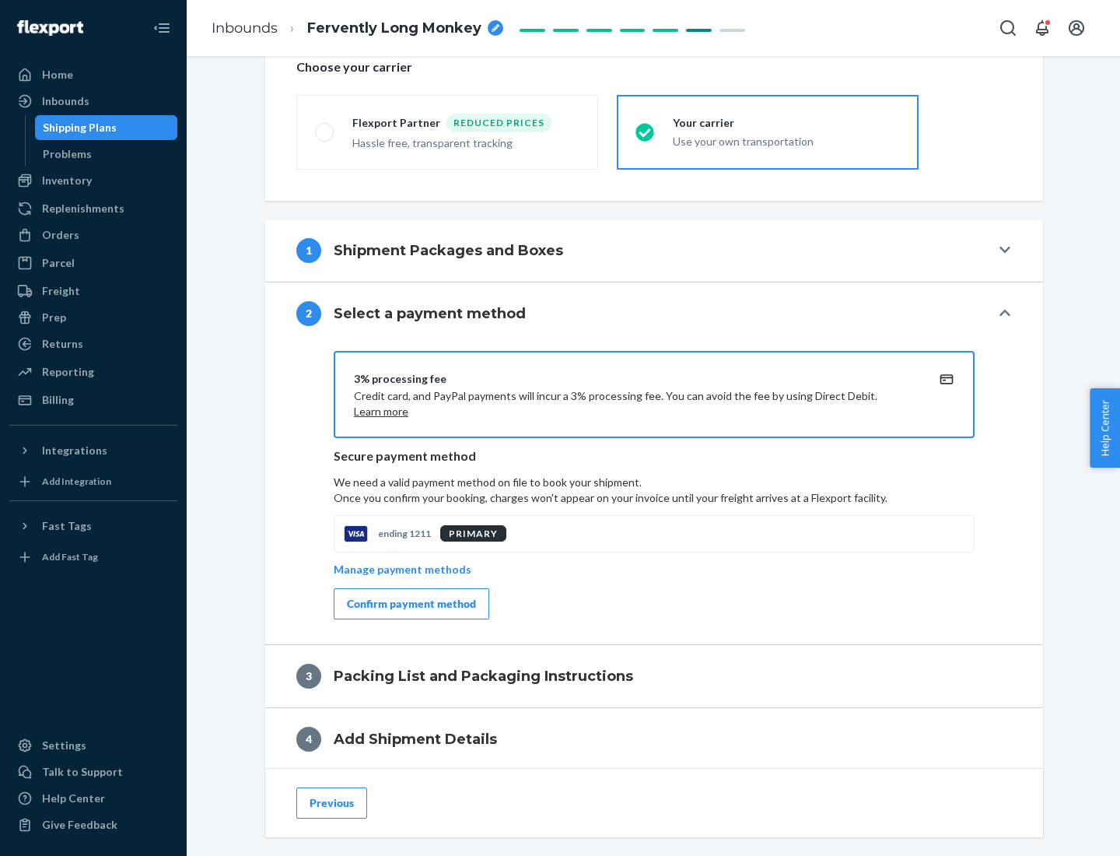
scroll to position [558, 0]
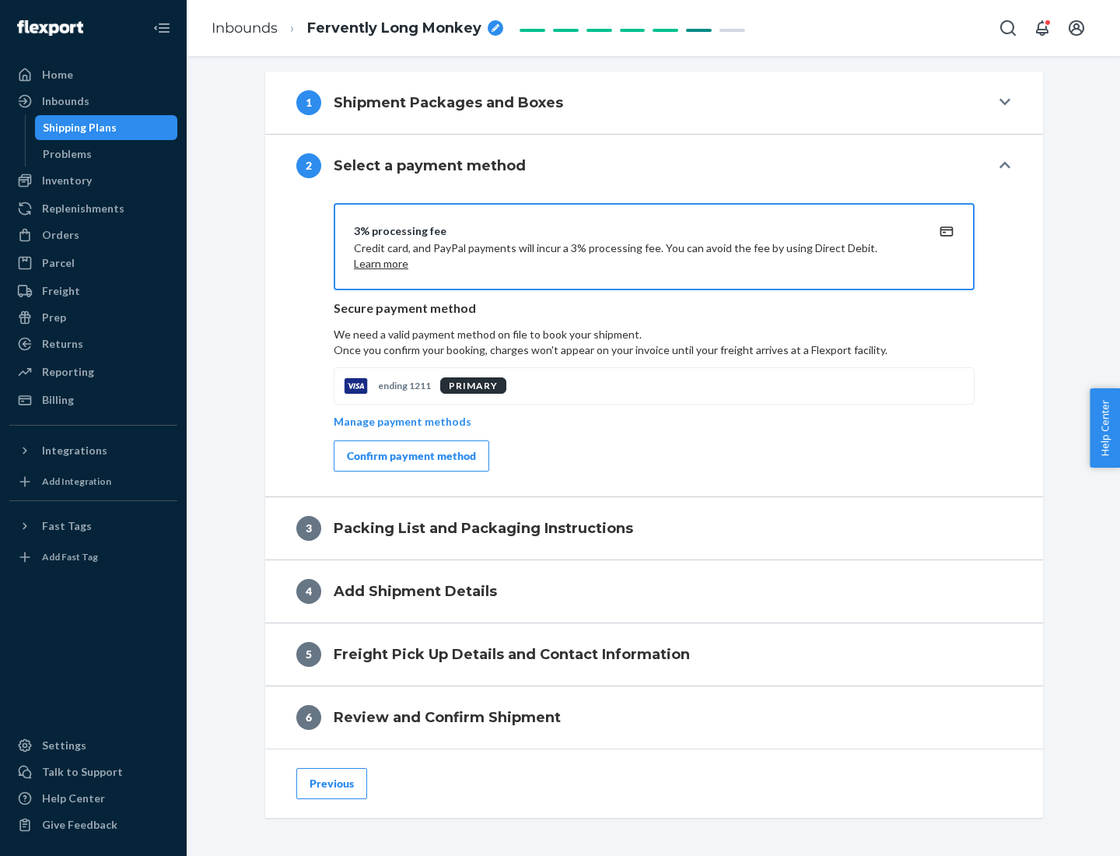
click at [410, 456] on div "Confirm payment method" at bounding box center [411, 456] width 129 height 16
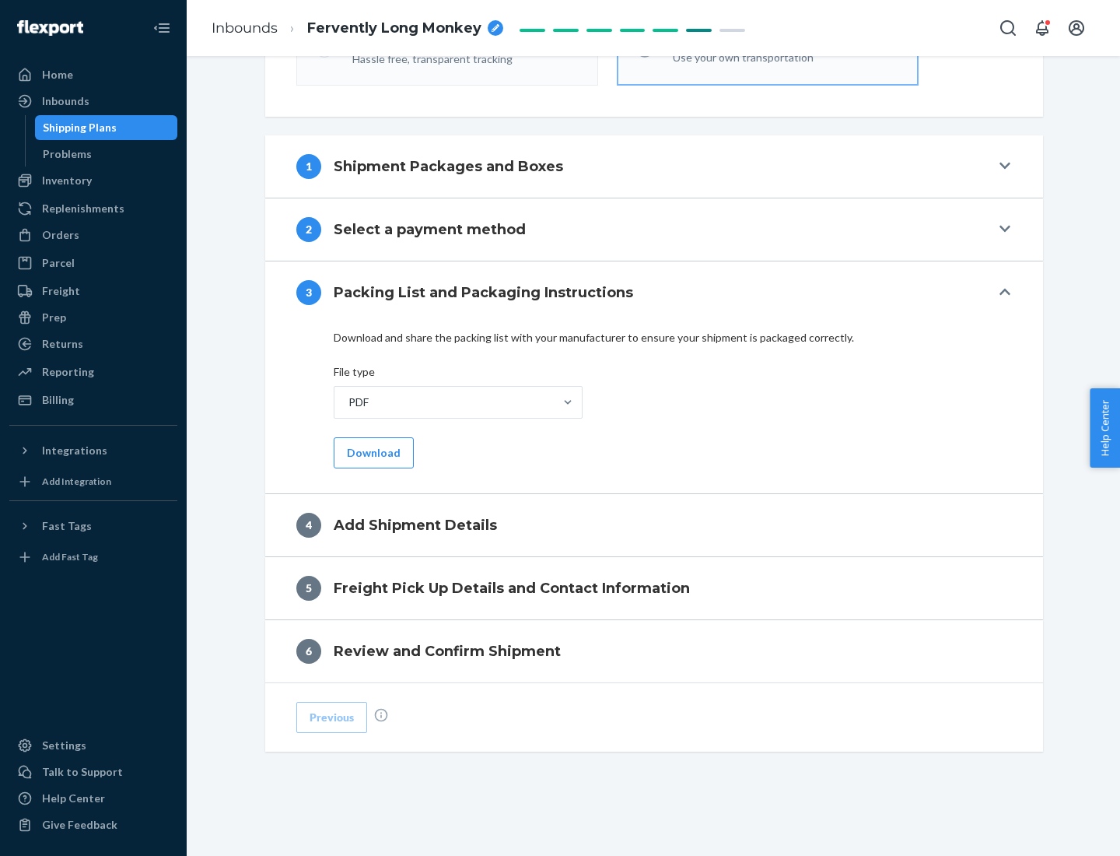
scroll to position [491, 0]
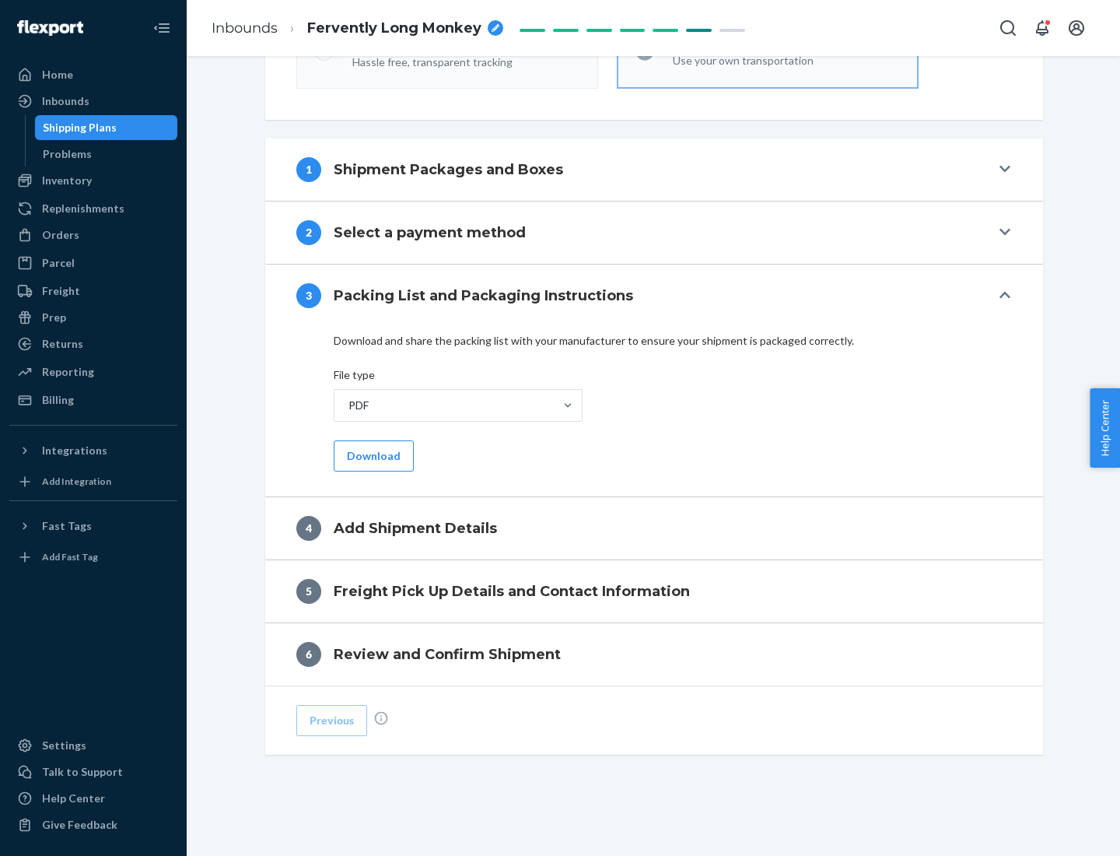
click at [372, 455] on button "Download" at bounding box center [374, 455] width 80 height 31
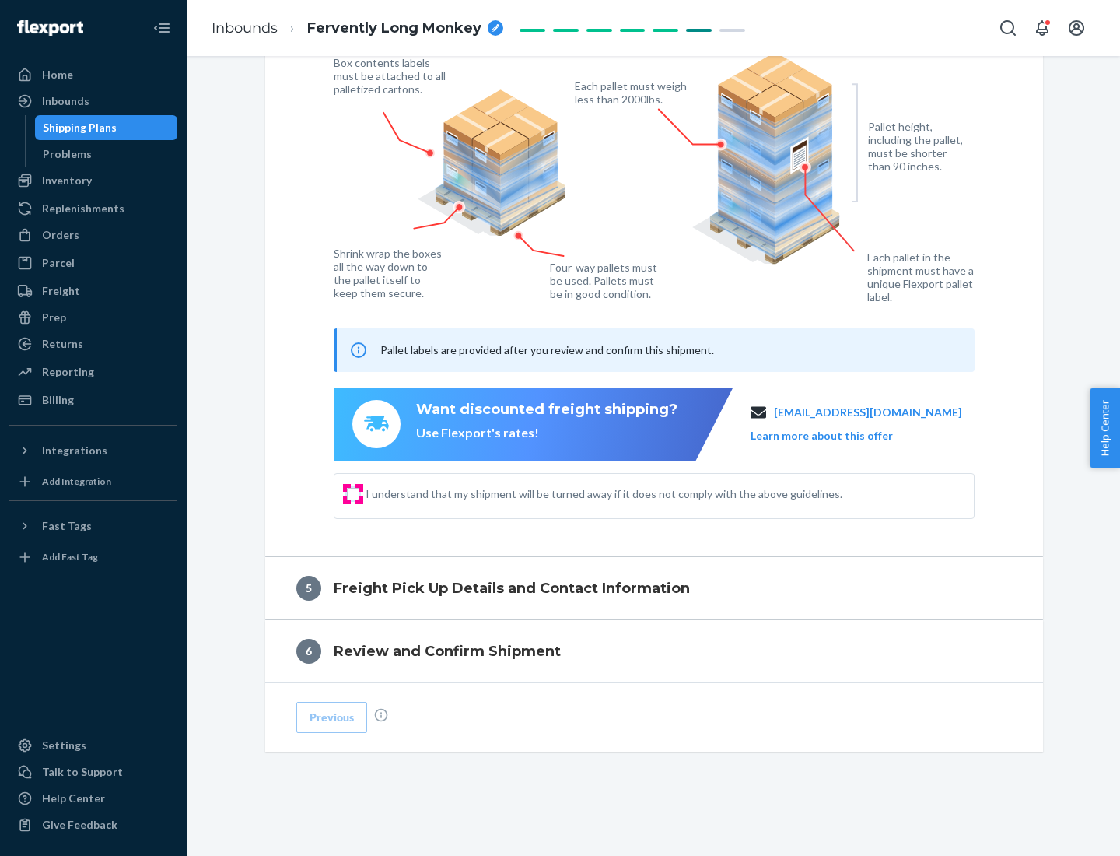
click at [353, 493] on input "I understand that my shipment will be turned away if it does not comply with th…" at bounding box center [353, 494] width 12 height 12
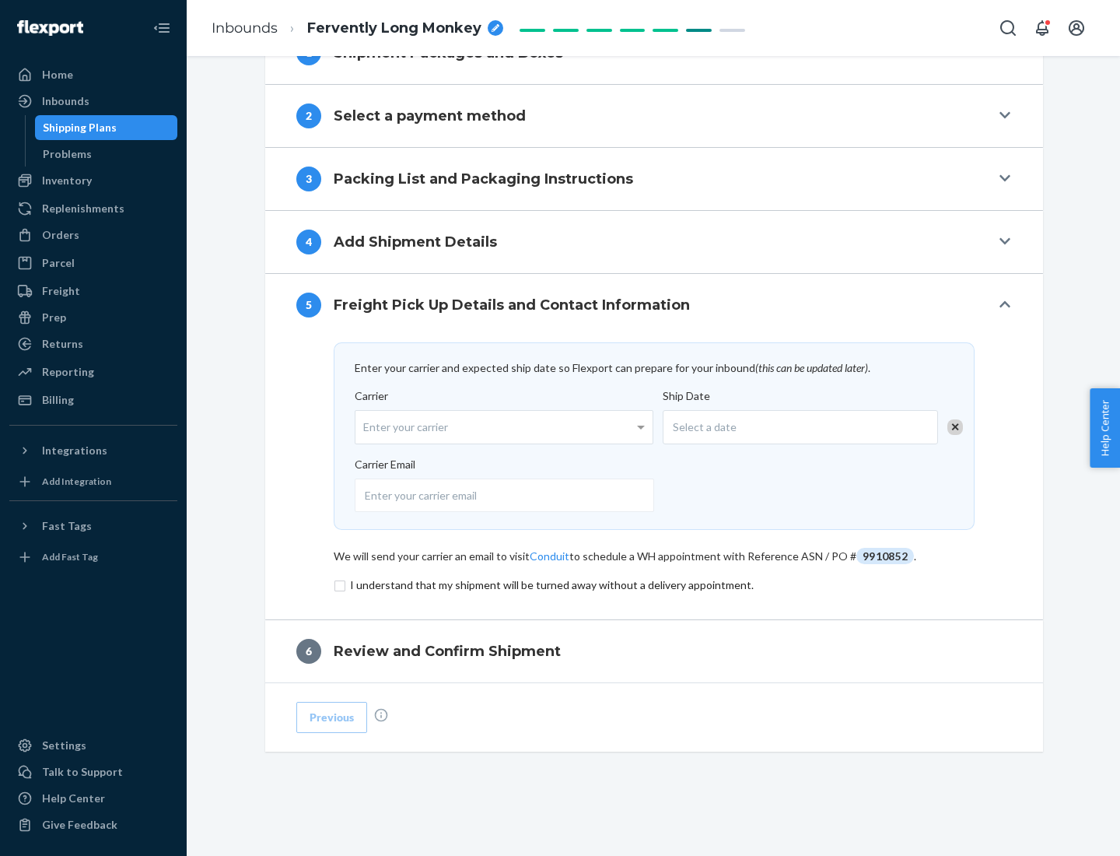
scroll to position [608, 0]
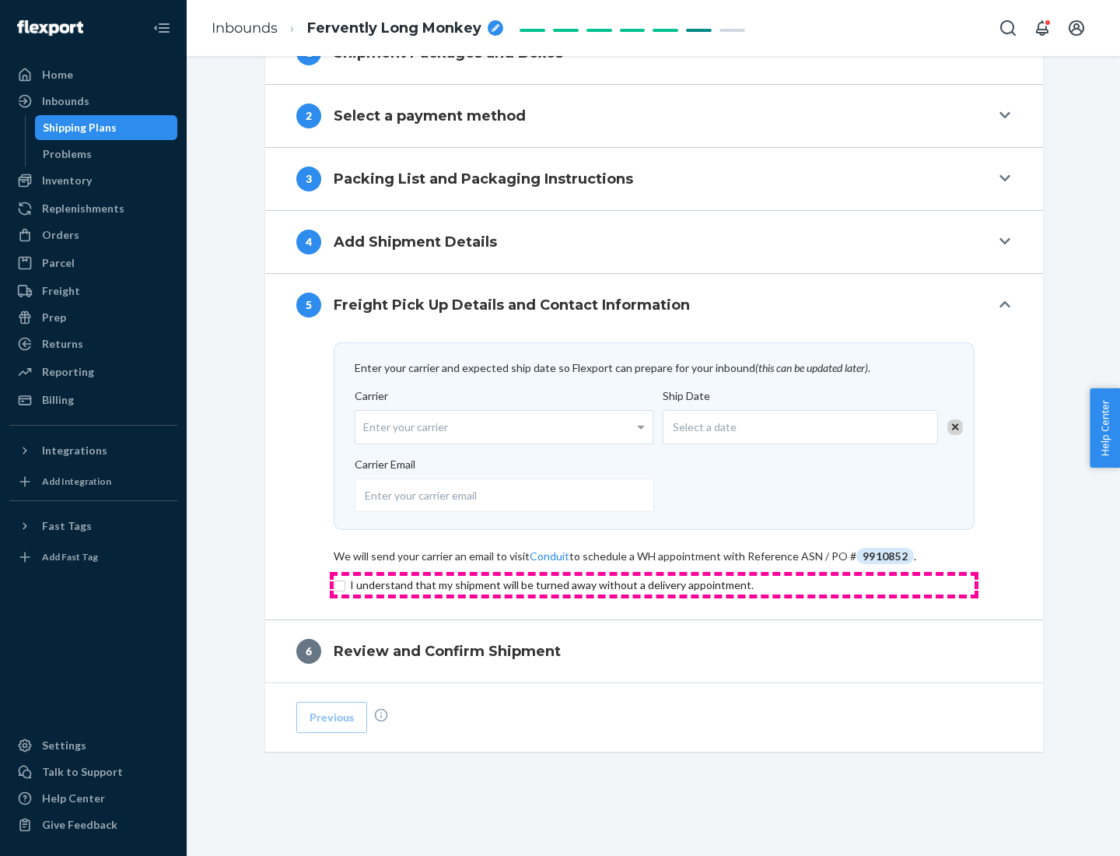
click at [654, 584] on input "checkbox" at bounding box center [654, 585] width 641 height 19
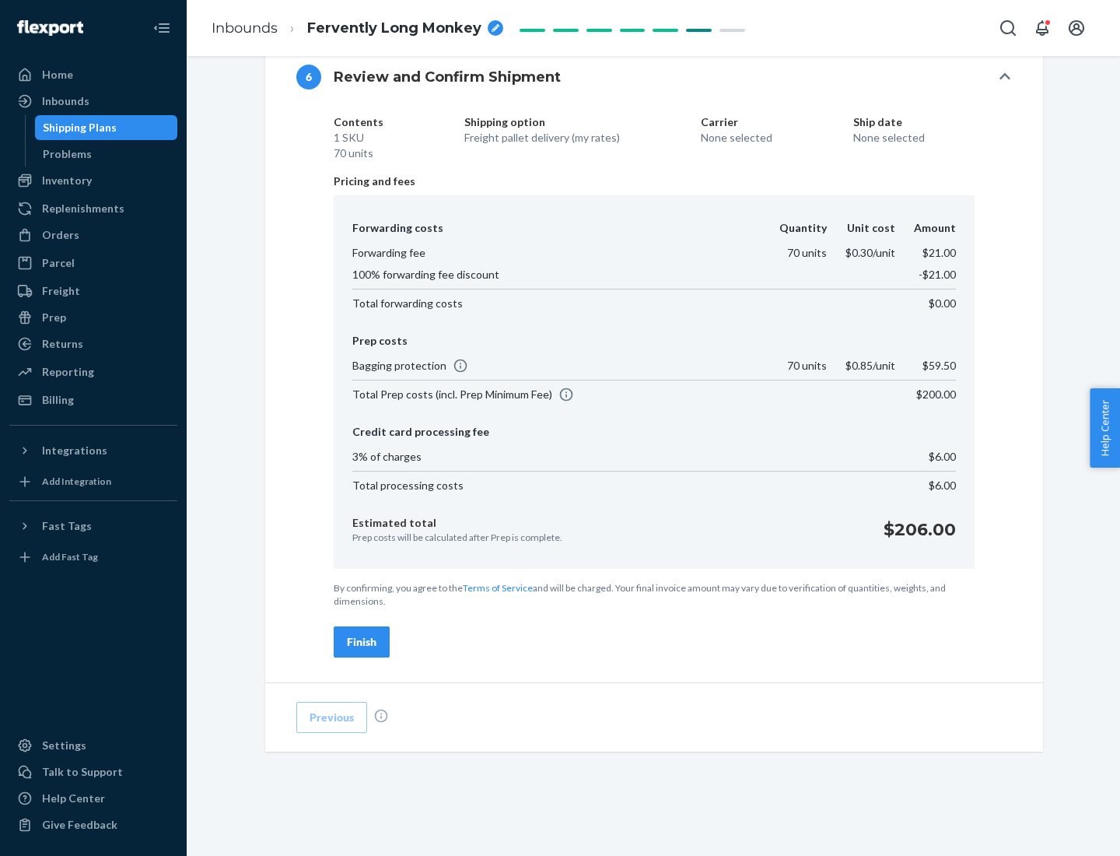
click at [362, 642] on div "Finish" at bounding box center [362, 642] width 30 height 16
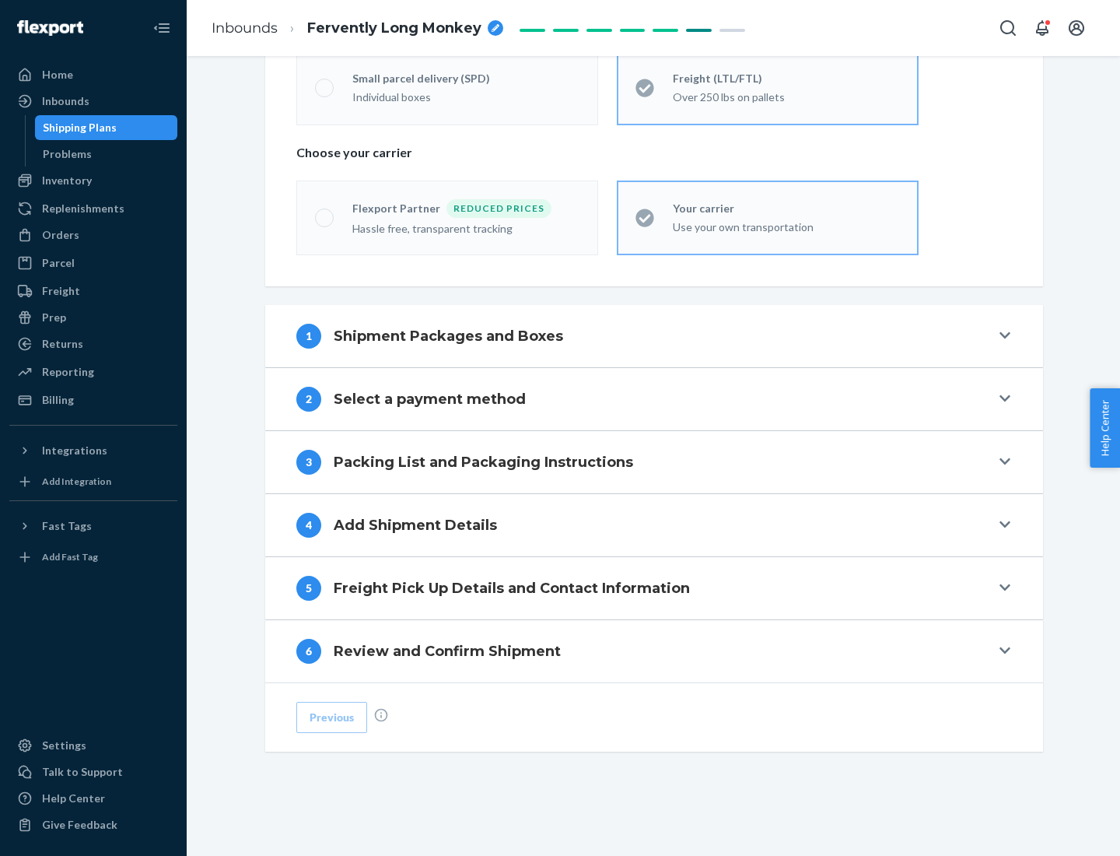
scroll to position [324, 0]
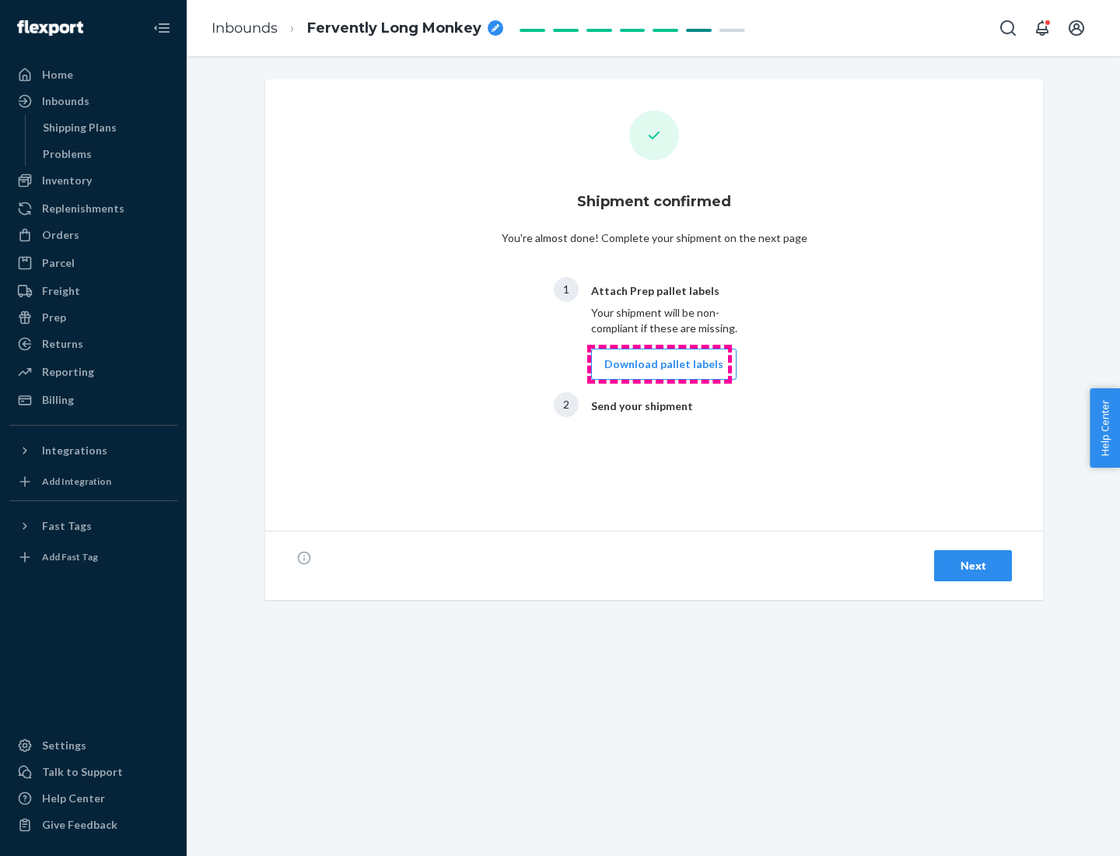
click at [660, 364] on button "Download pallet labels" at bounding box center [663, 364] width 145 height 31
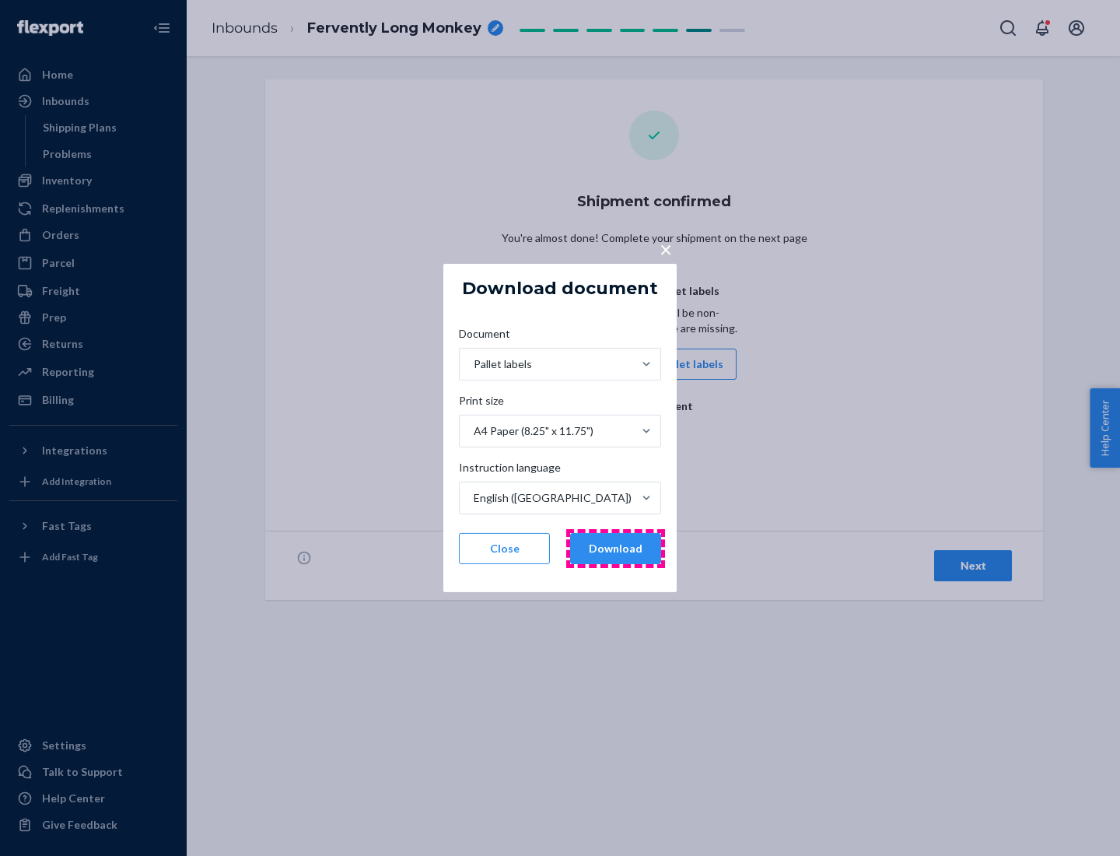
click at [615, 549] on button "Download" at bounding box center [615, 548] width 91 height 31
click at [665, 248] on span "×" at bounding box center [666, 249] width 12 height 26
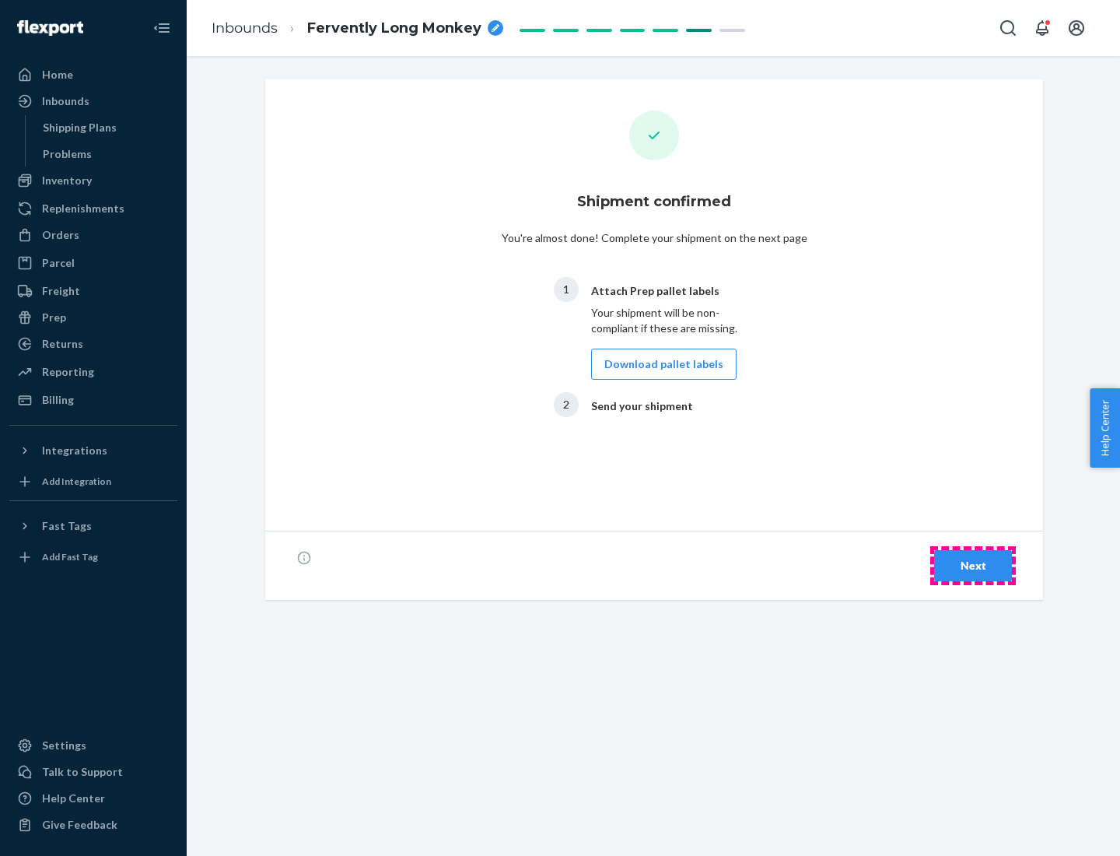
click at [973, 566] on div "Next" at bounding box center [973, 566] width 51 height 16
